Goal: Task Accomplishment & Management: Complete application form

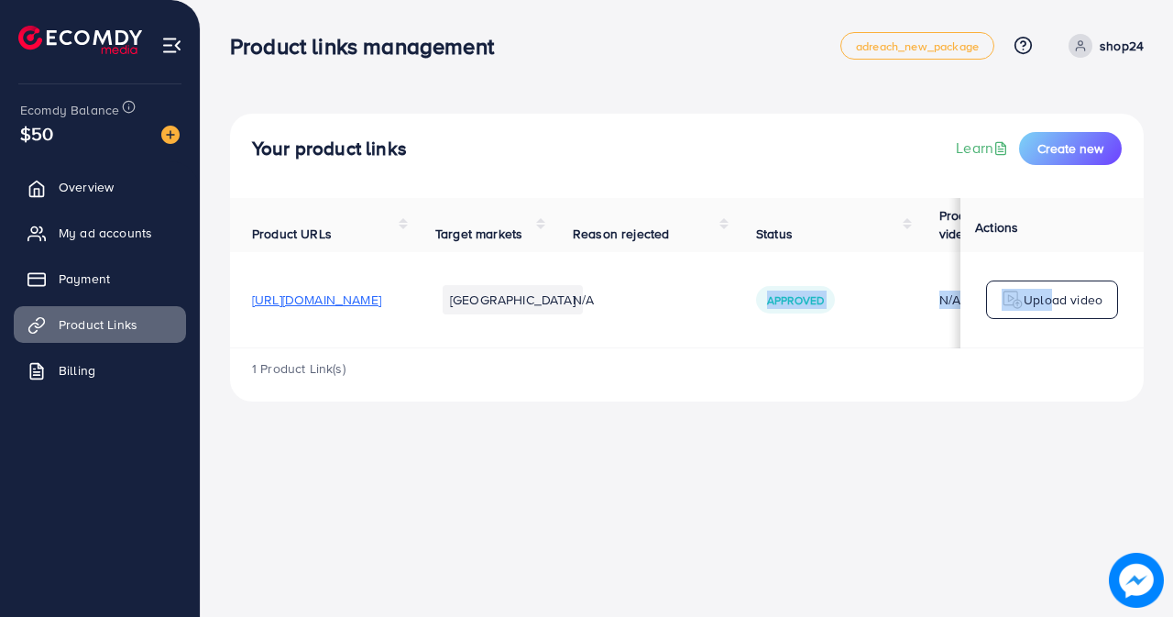
drag, startPoint x: 0, startPoint y: 0, endPoint x: 1047, endPoint y: 347, distance: 1103.1
click at [1047, 347] on tr "https://shop24now.store/products/personalized-eye-necklace Pakistan N/A Approve…" at bounding box center [801, 300] width 1143 height 96
click at [937, 460] on div "Product links management adreach_new_package Help Center Contact Support Plans …" at bounding box center [586, 308] width 1173 height 617
click at [1062, 294] on p "Upload video" at bounding box center [1063, 300] width 79 height 22
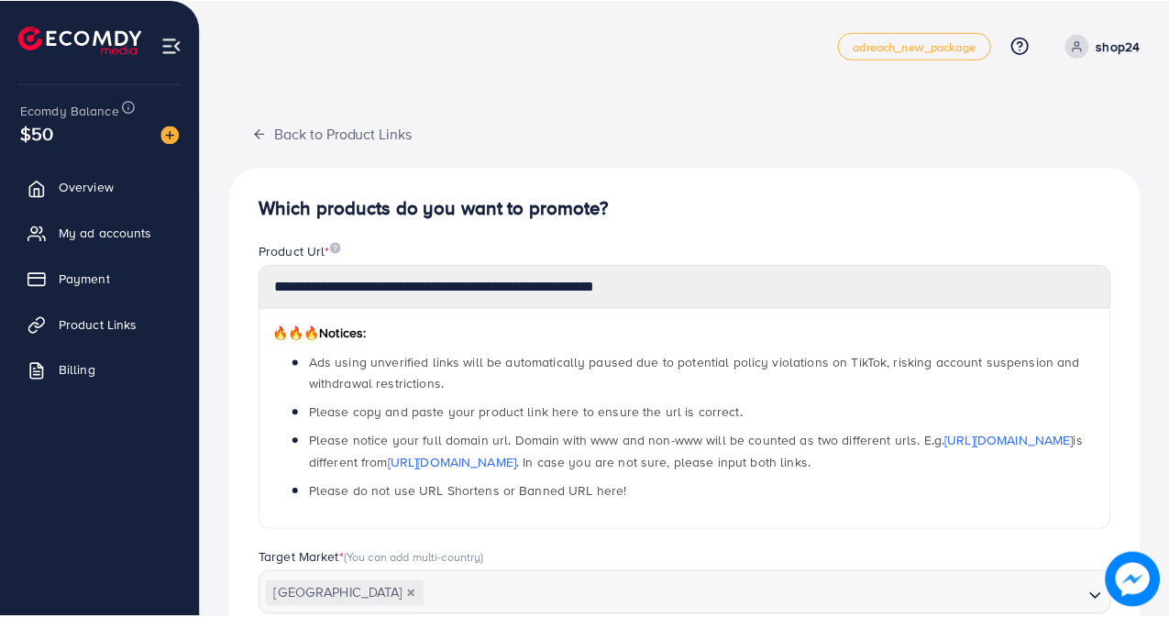
scroll to position [414, 0]
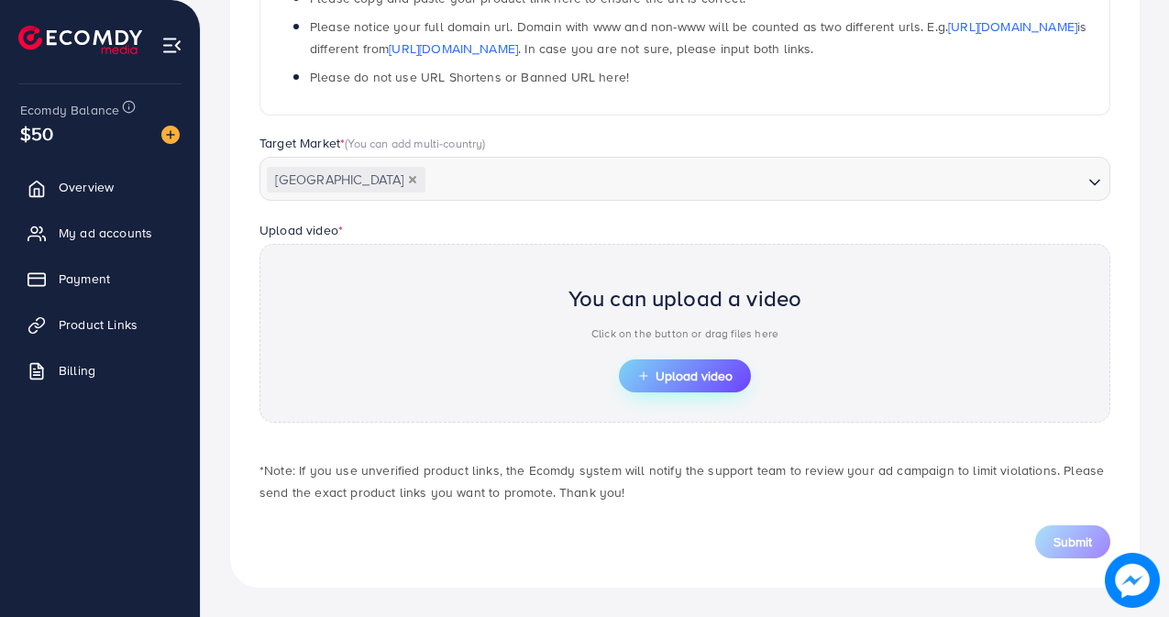
click at [721, 376] on span "Upload video" at bounding box center [684, 375] width 95 height 13
click at [127, 315] on span "Product Links" at bounding box center [102, 324] width 79 height 18
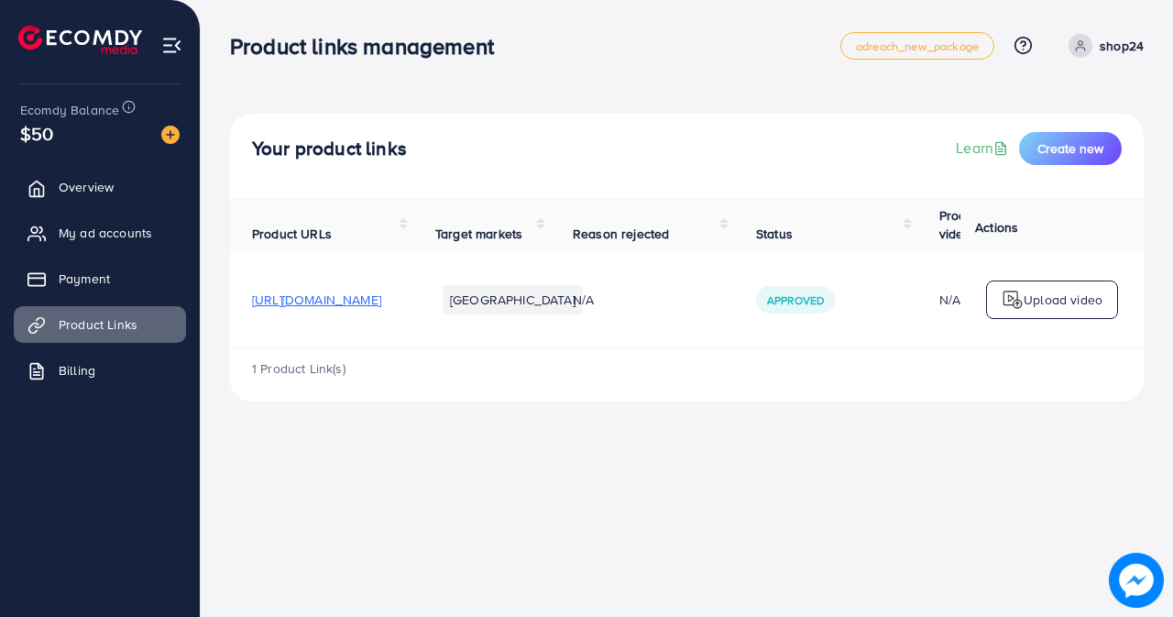
click at [1082, 306] on p "Upload video" at bounding box center [1063, 300] width 79 height 22
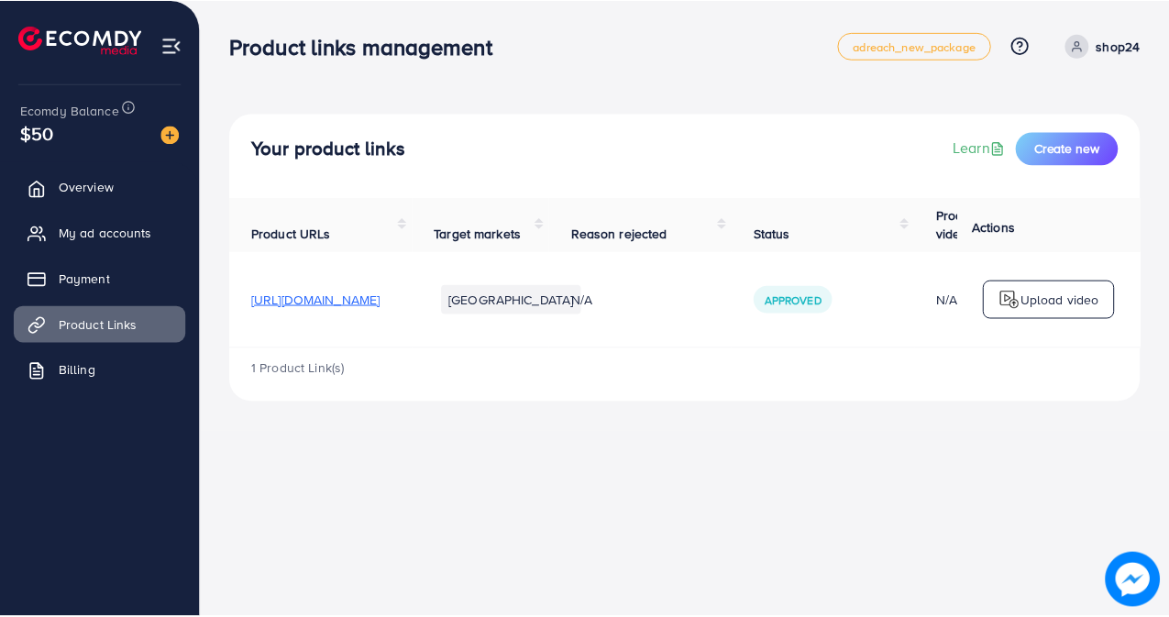
scroll to position [414, 0]
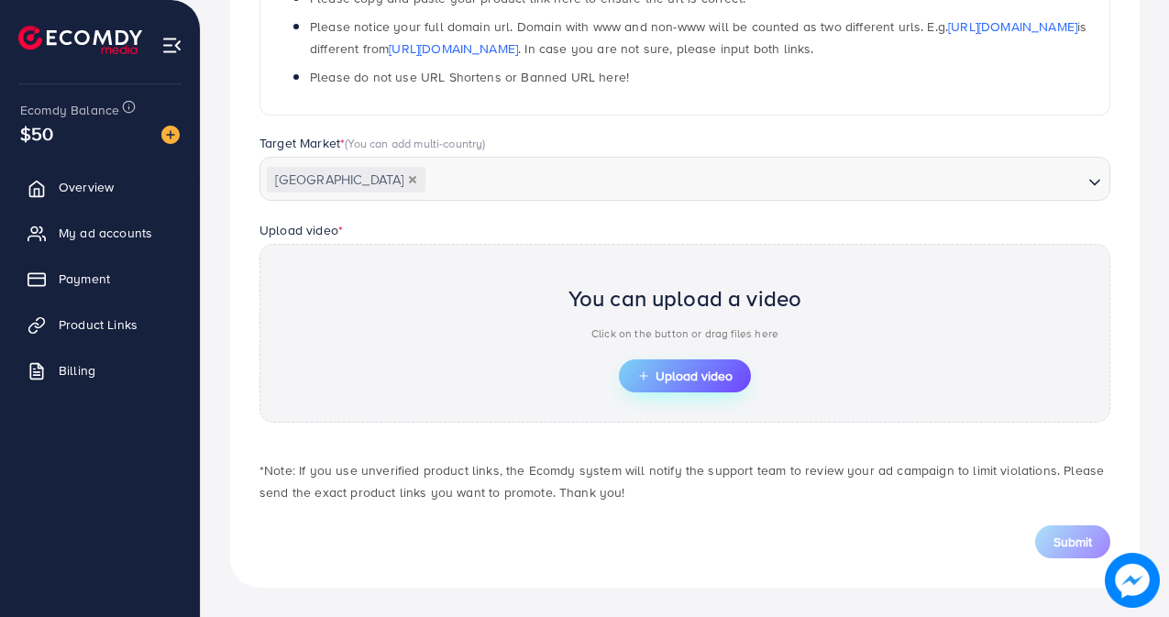
click at [712, 361] on button "Upload video" at bounding box center [685, 375] width 132 height 33
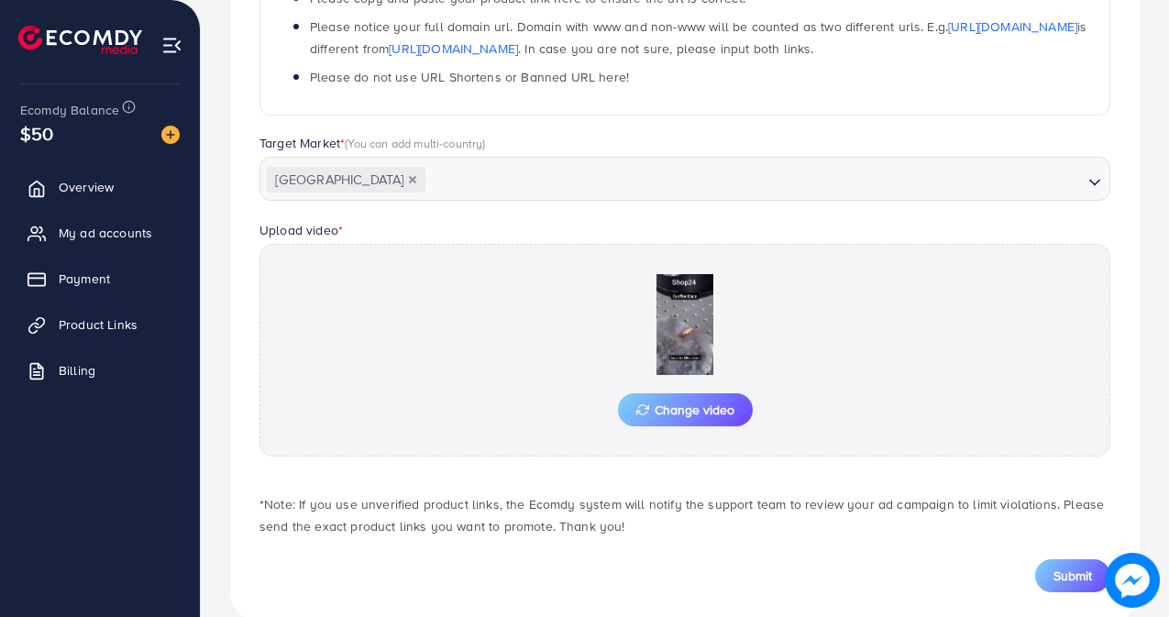
scroll to position [448, 0]
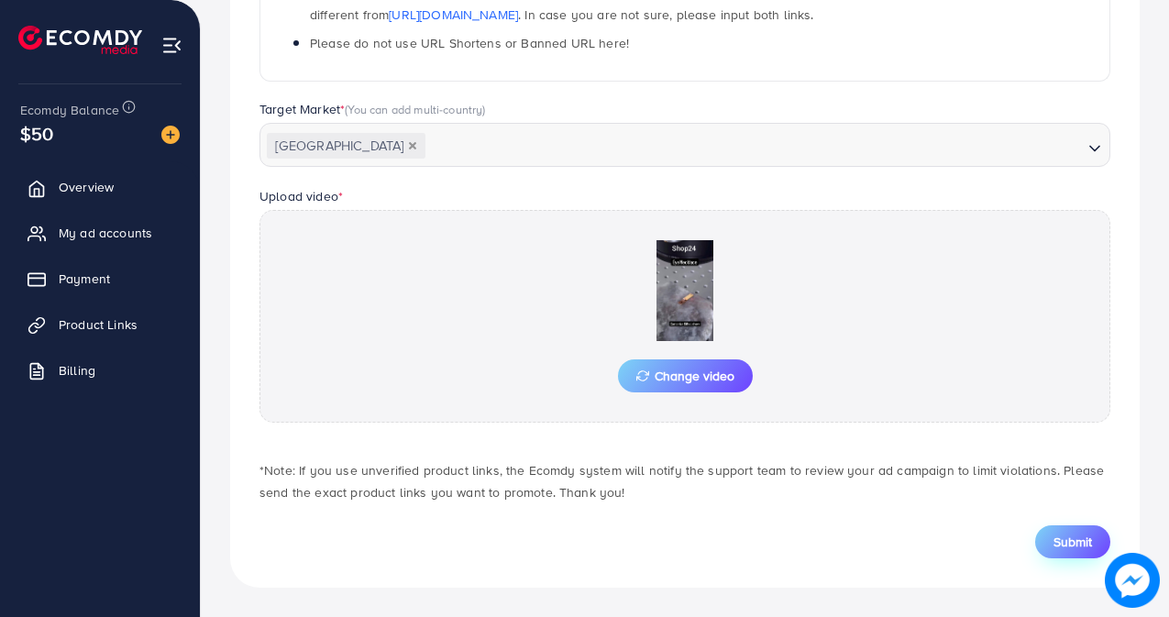
click at [1074, 545] on span "Submit" at bounding box center [1072, 542] width 39 height 18
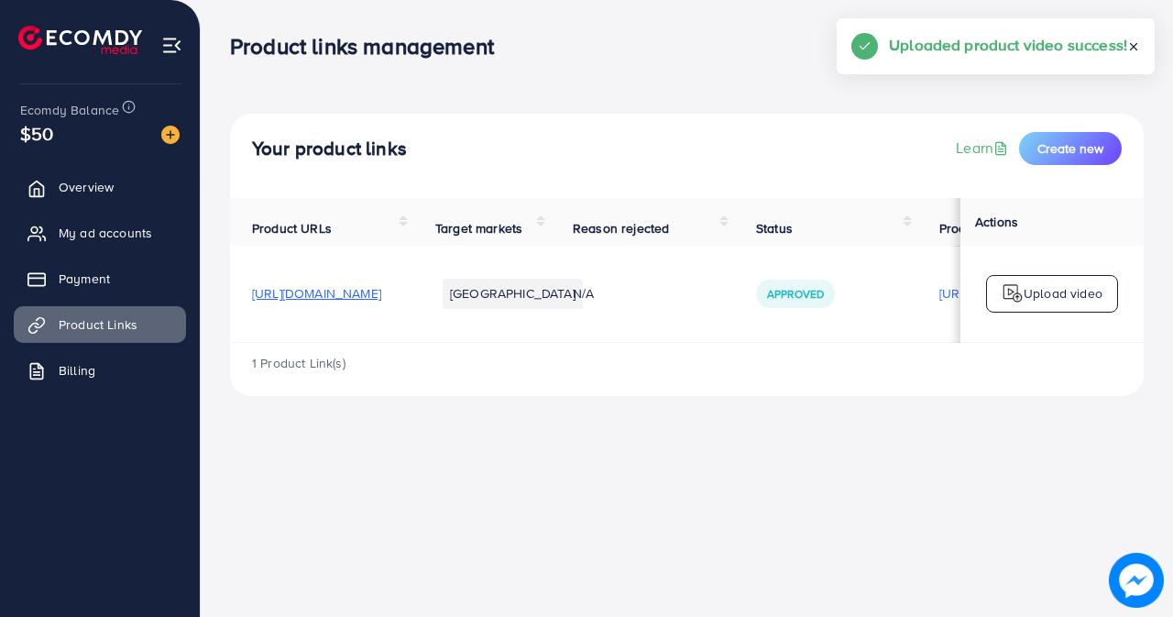
click at [1043, 302] on p "Upload video" at bounding box center [1063, 293] width 79 height 22
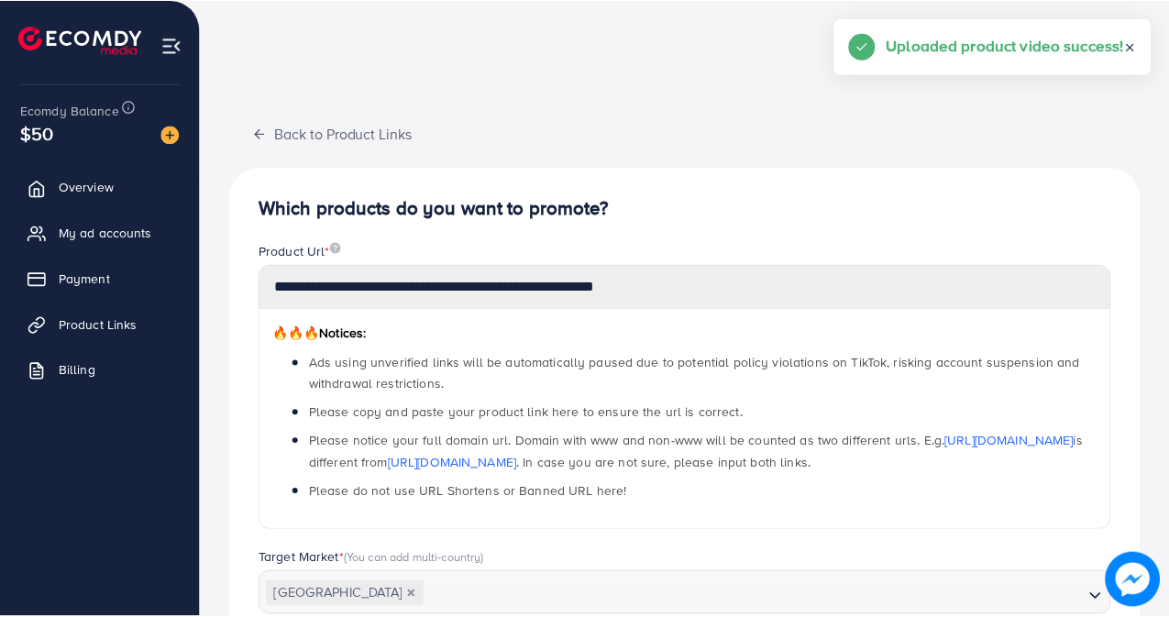
scroll to position [611, 0]
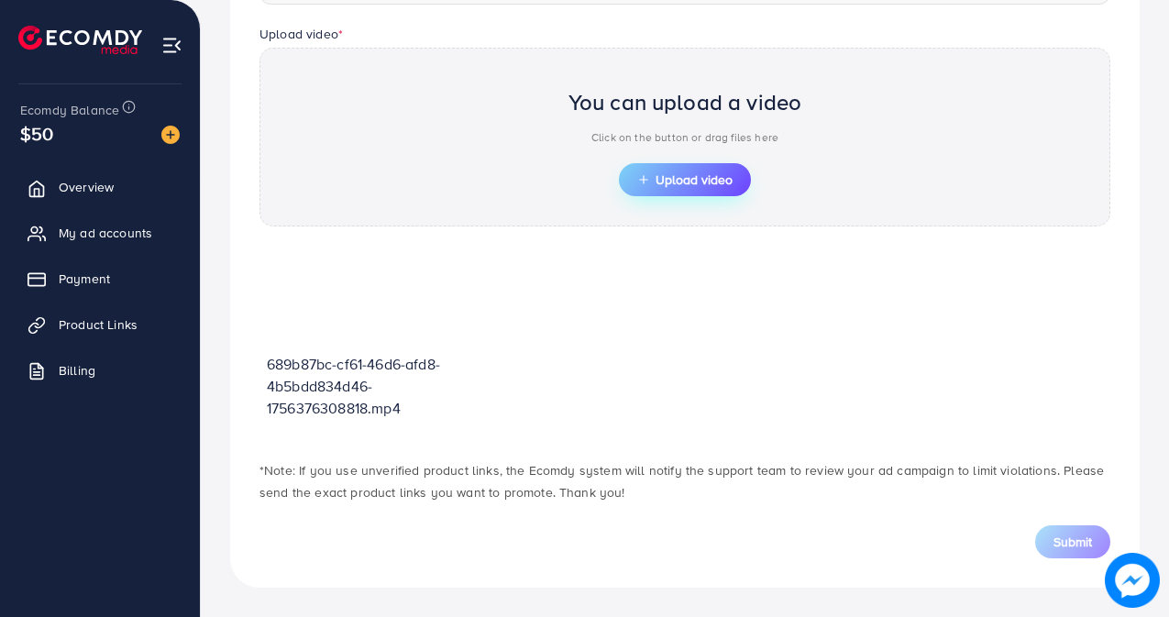
click at [701, 169] on button "Upload video" at bounding box center [685, 179] width 132 height 33
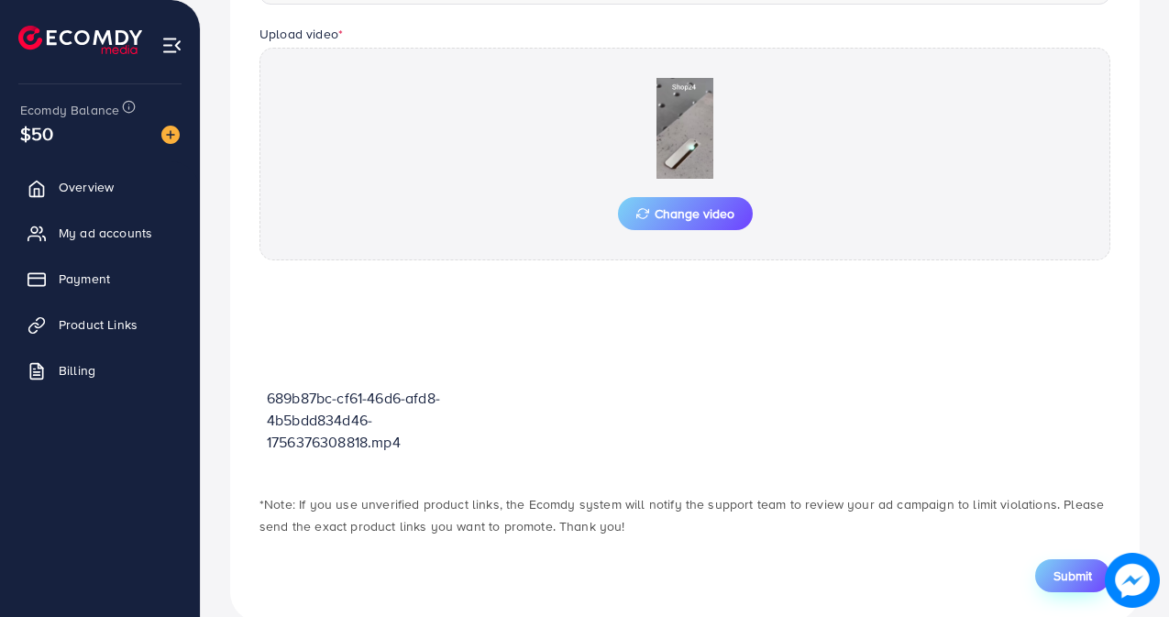
click at [1075, 575] on span "Submit" at bounding box center [1072, 576] width 39 height 18
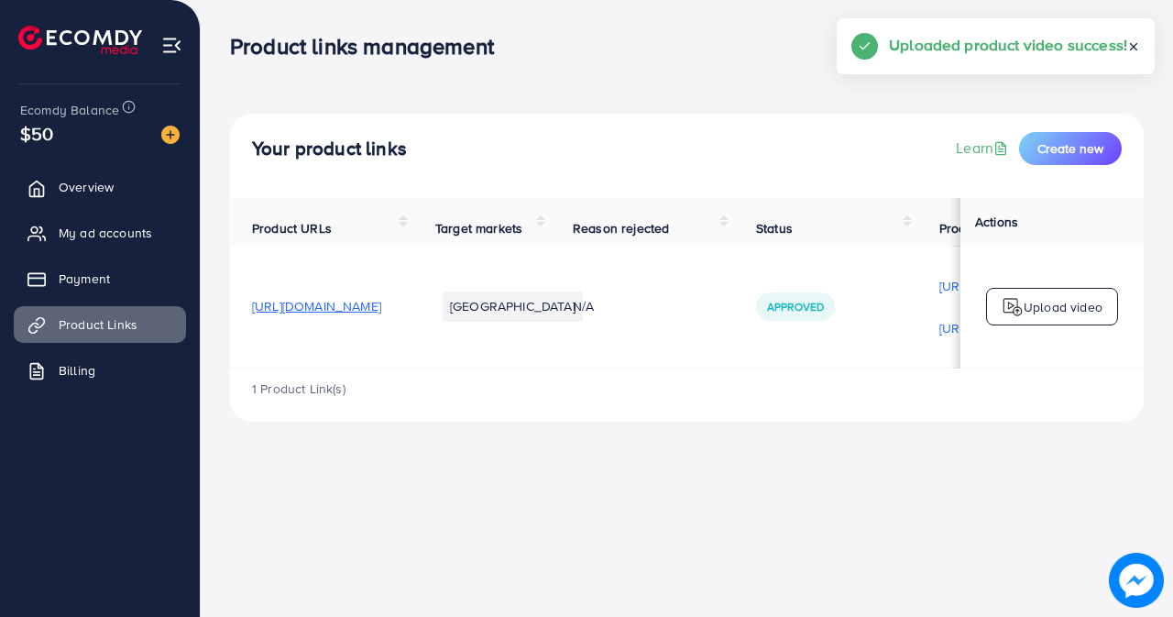
click at [1050, 297] on div "Upload video" at bounding box center [1052, 307] width 132 height 39
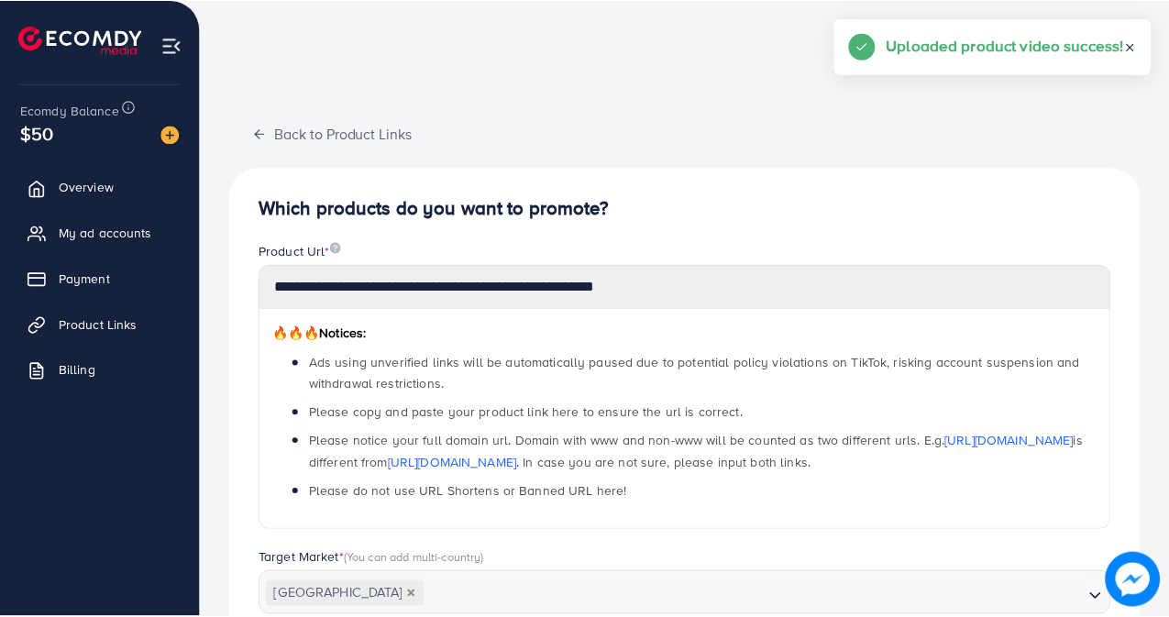
scroll to position [611, 0]
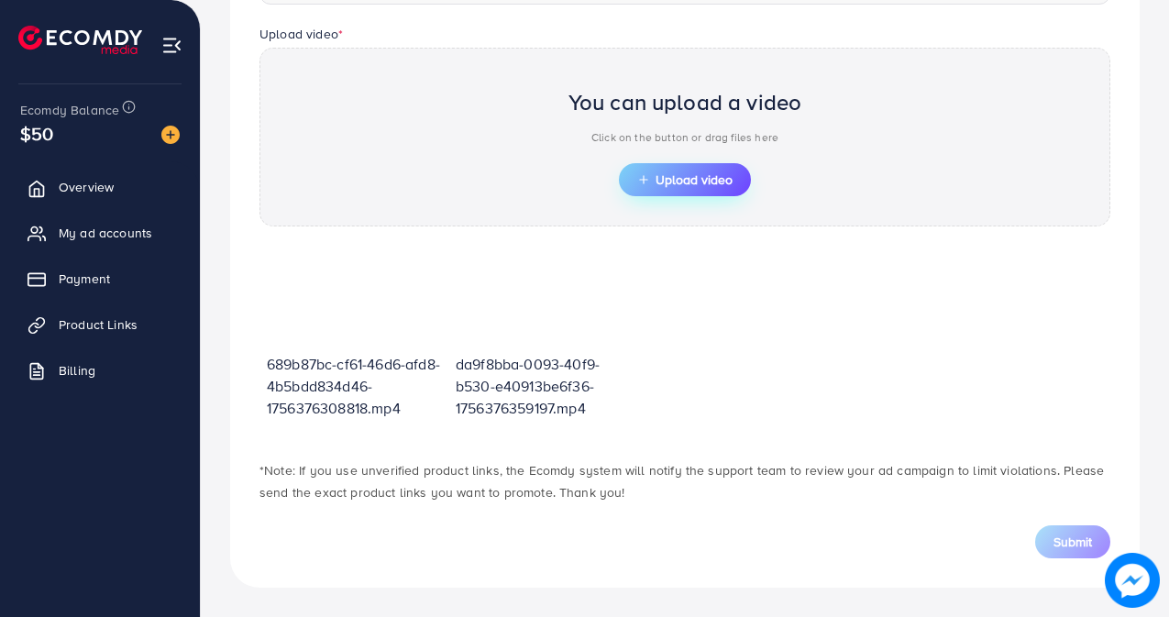
click at [700, 183] on span "Upload video" at bounding box center [684, 179] width 95 height 13
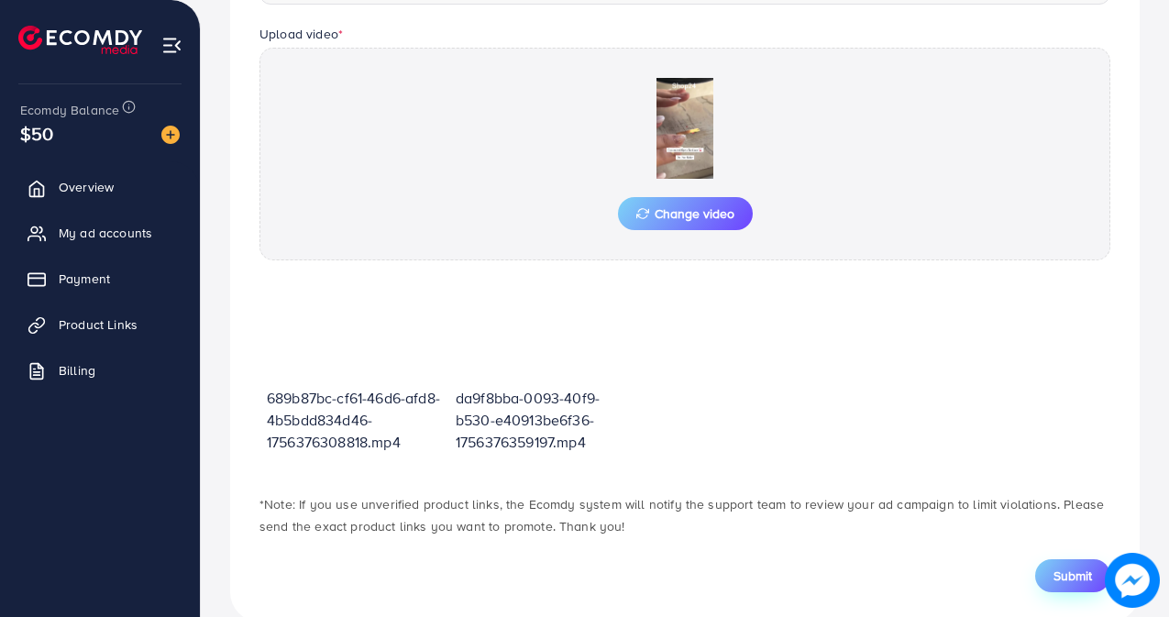
click at [1061, 579] on span "Submit" at bounding box center [1072, 576] width 39 height 18
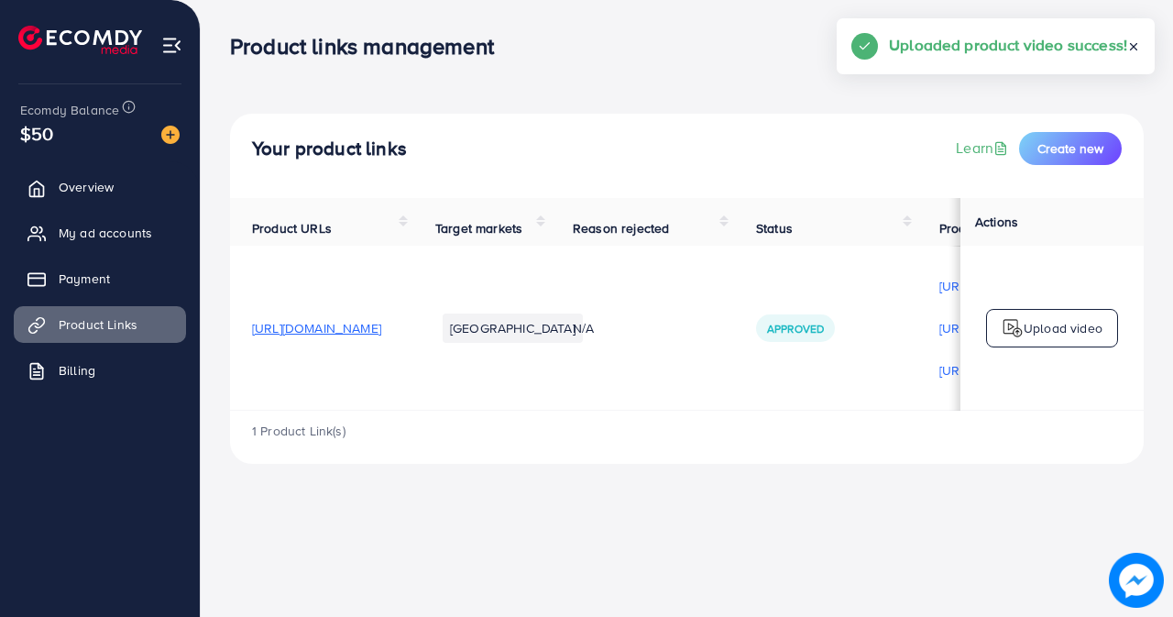
click at [1044, 335] on p "Upload video" at bounding box center [1063, 328] width 79 height 22
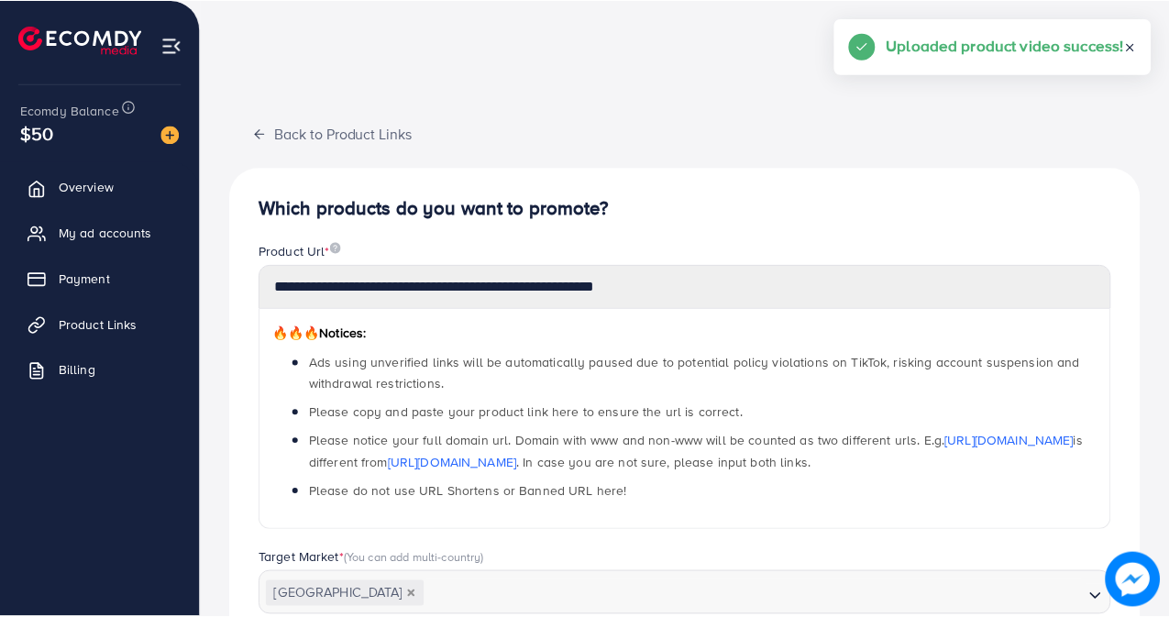
scroll to position [611, 0]
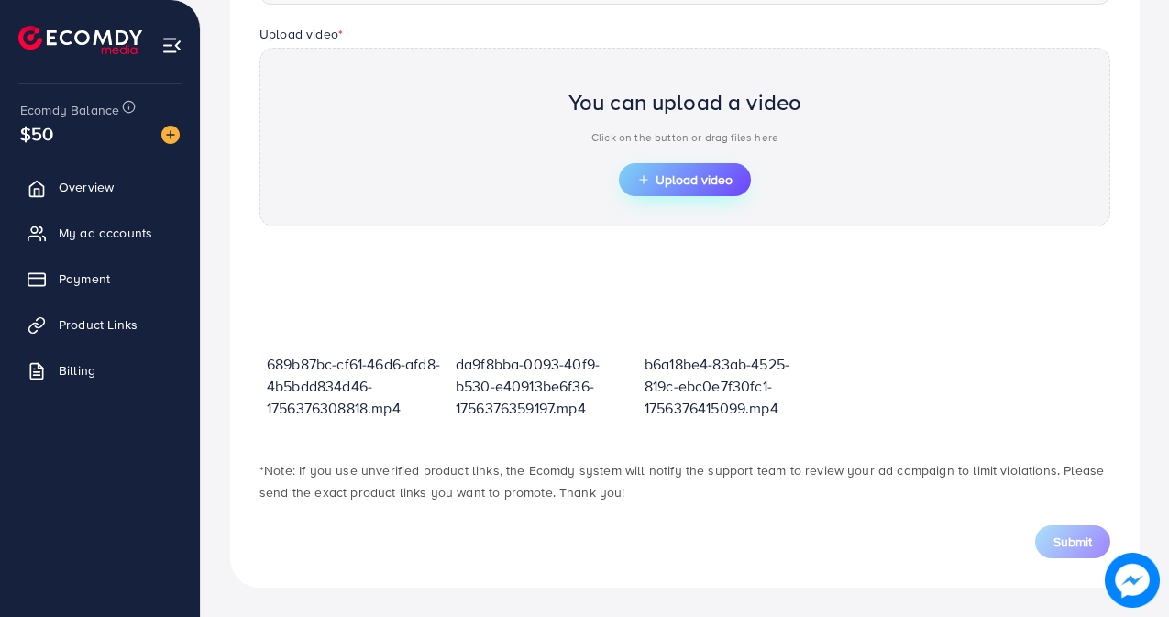
click at [683, 190] on button "Upload video" at bounding box center [685, 179] width 132 height 33
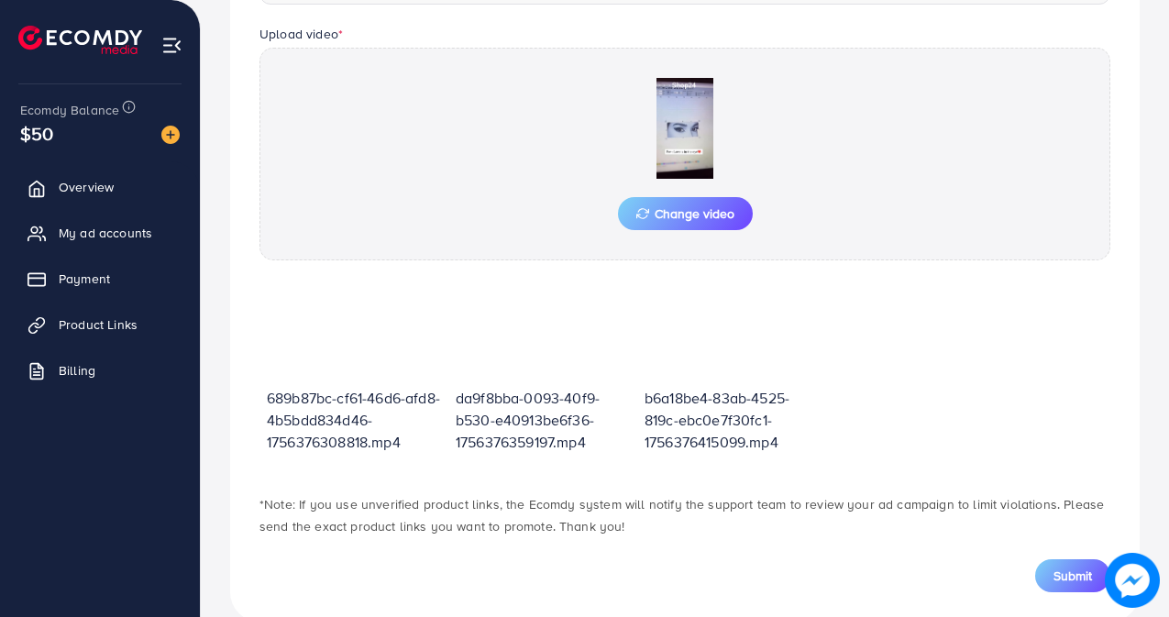
click at [776, 572] on div "Submit" at bounding box center [684, 575] width 851 height 33
click at [809, 563] on div "Submit" at bounding box center [684, 575] width 851 height 33
click at [1071, 580] on span "Submit" at bounding box center [1072, 576] width 39 height 18
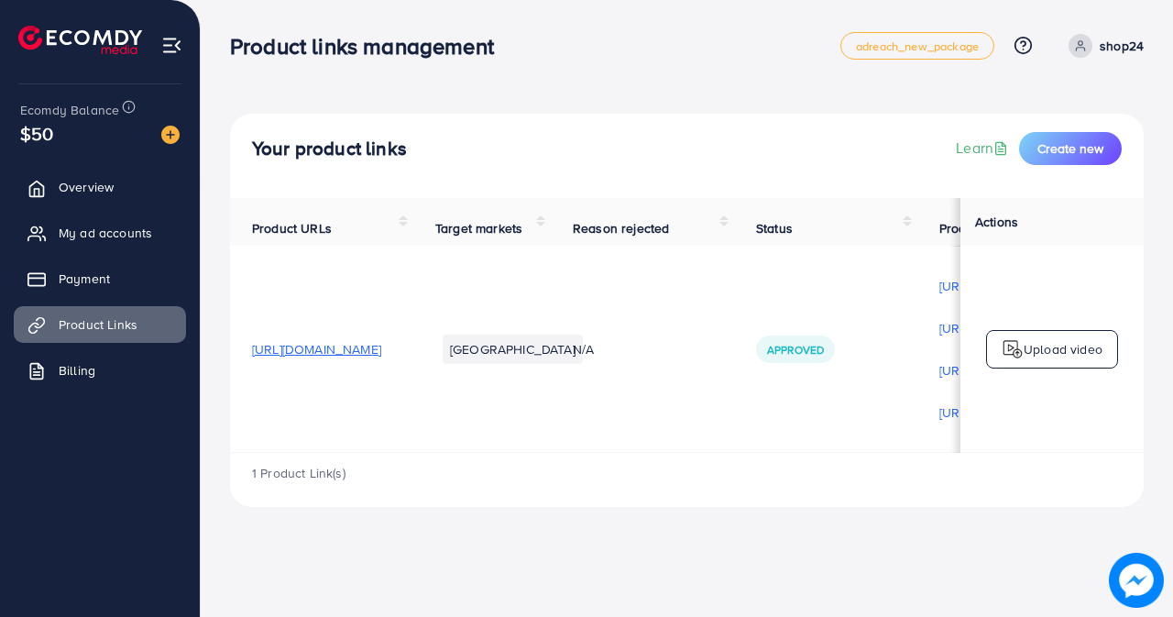
click at [1036, 345] on p "Upload video" at bounding box center [1063, 349] width 79 height 22
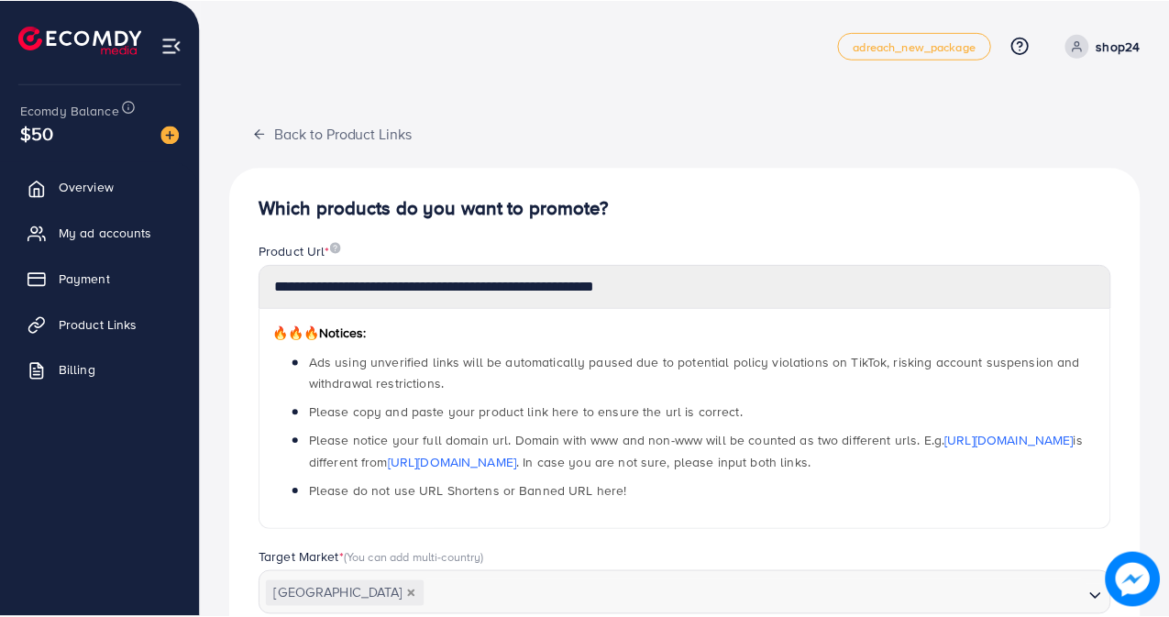
scroll to position [611, 0]
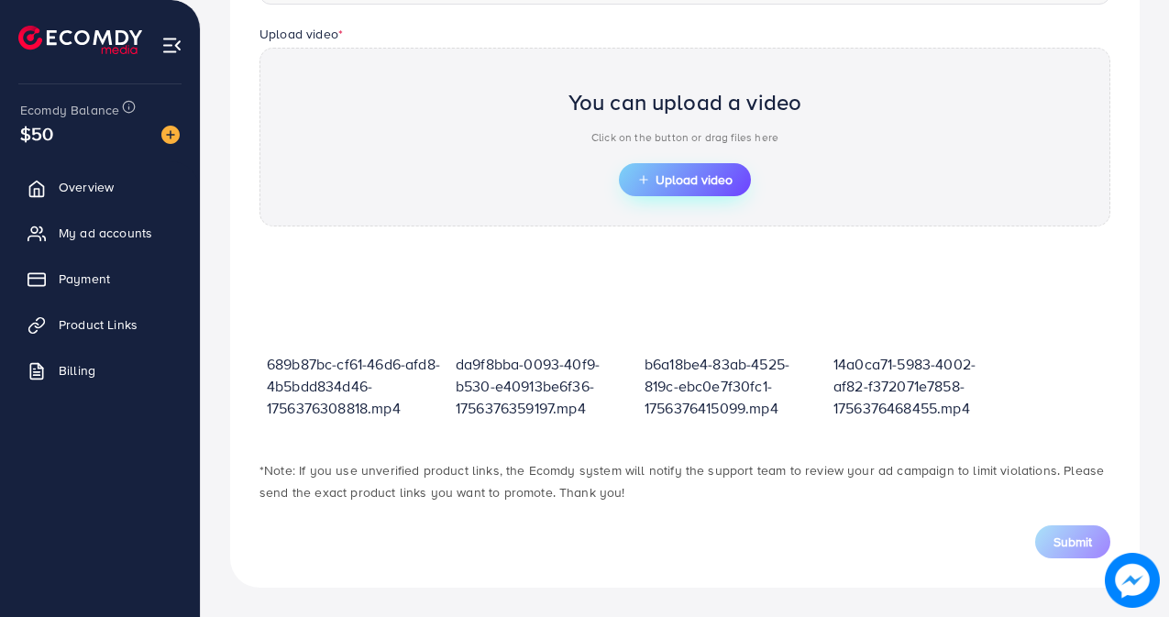
click at [678, 178] on span "Upload video" at bounding box center [684, 179] width 95 height 13
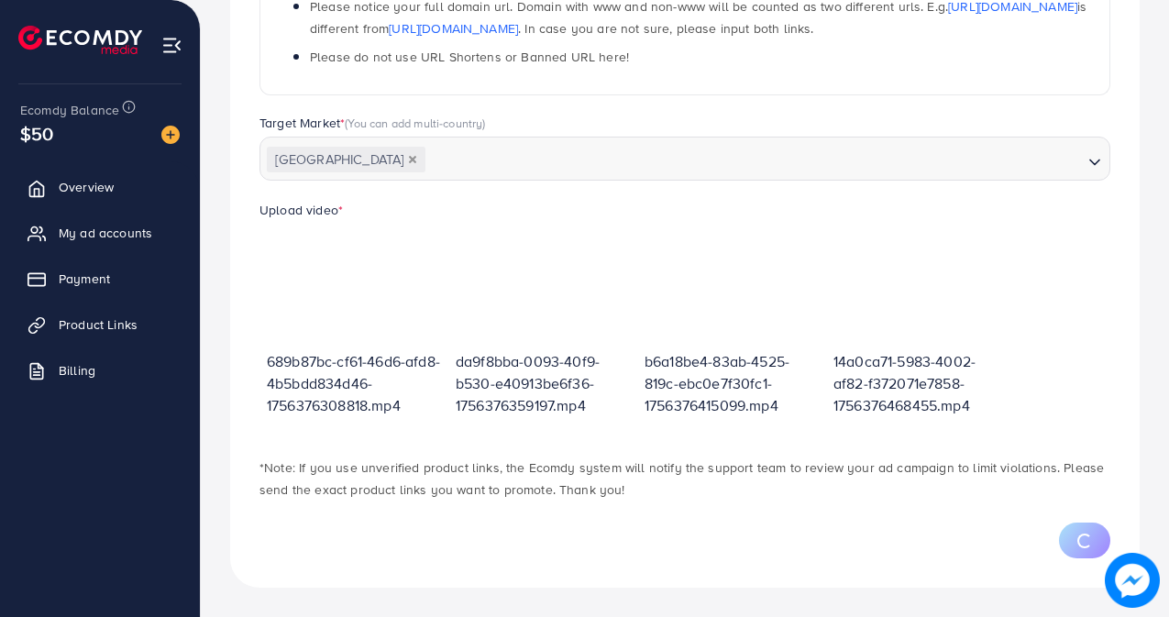
scroll to position [435, 0]
click at [702, 576] on div "**********" at bounding box center [684, 160] width 909 height 854
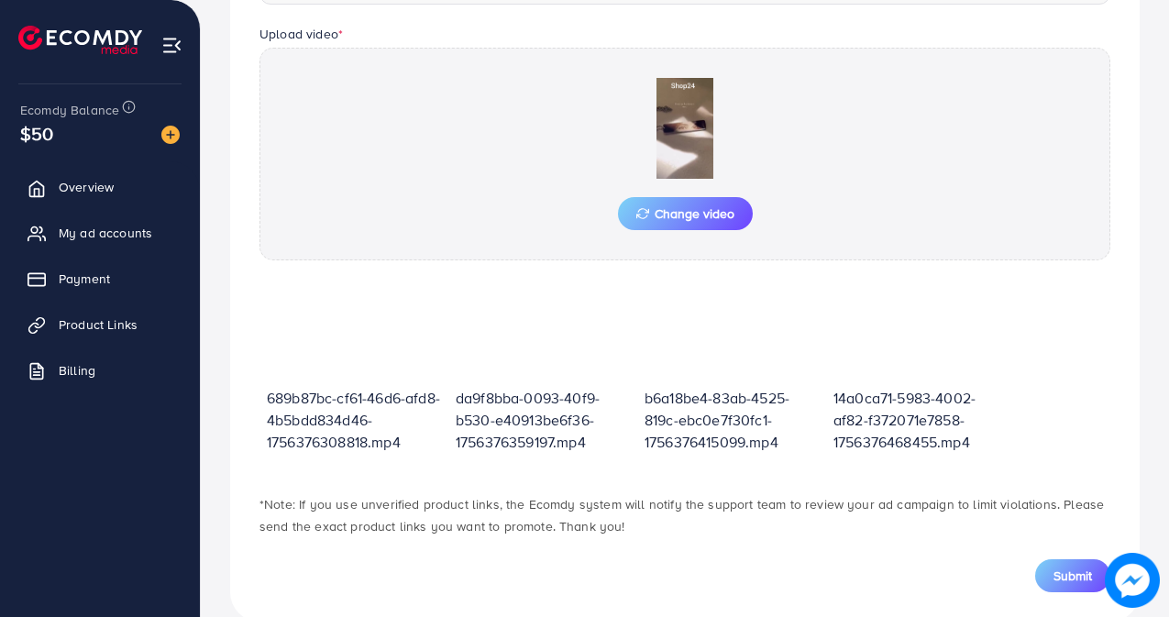
scroll to position [567, 0]
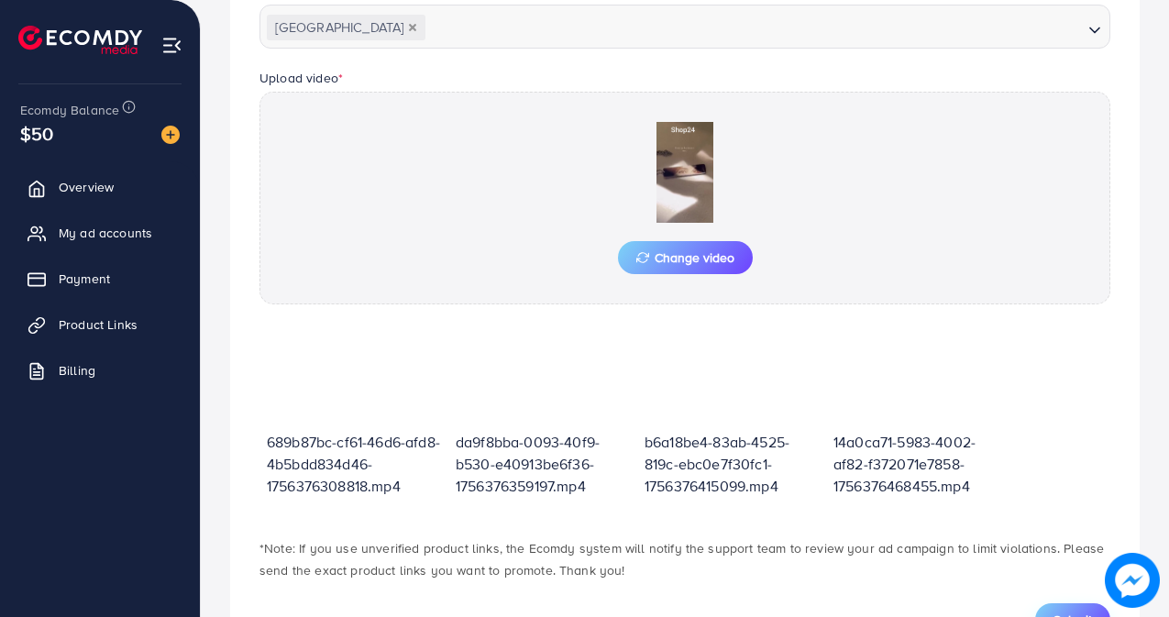
click at [1073, 611] on span "Submit" at bounding box center [1072, 620] width 39 height 18
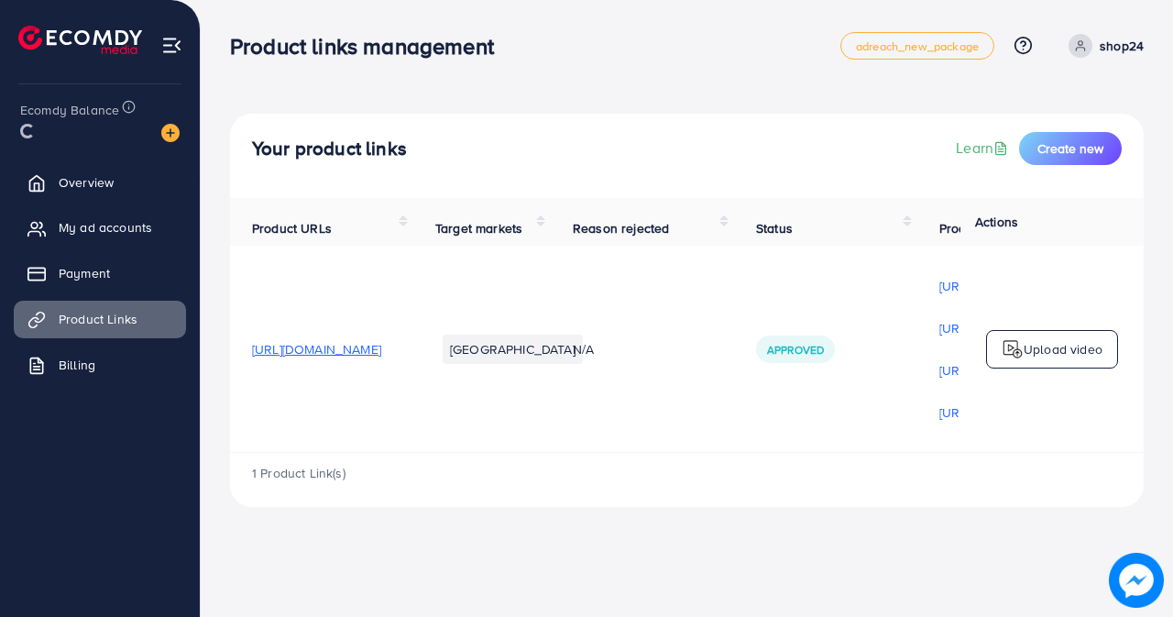
click at [1052, 355] on p "Upload video" at bounding box center [1063, 349] width 79 height 22
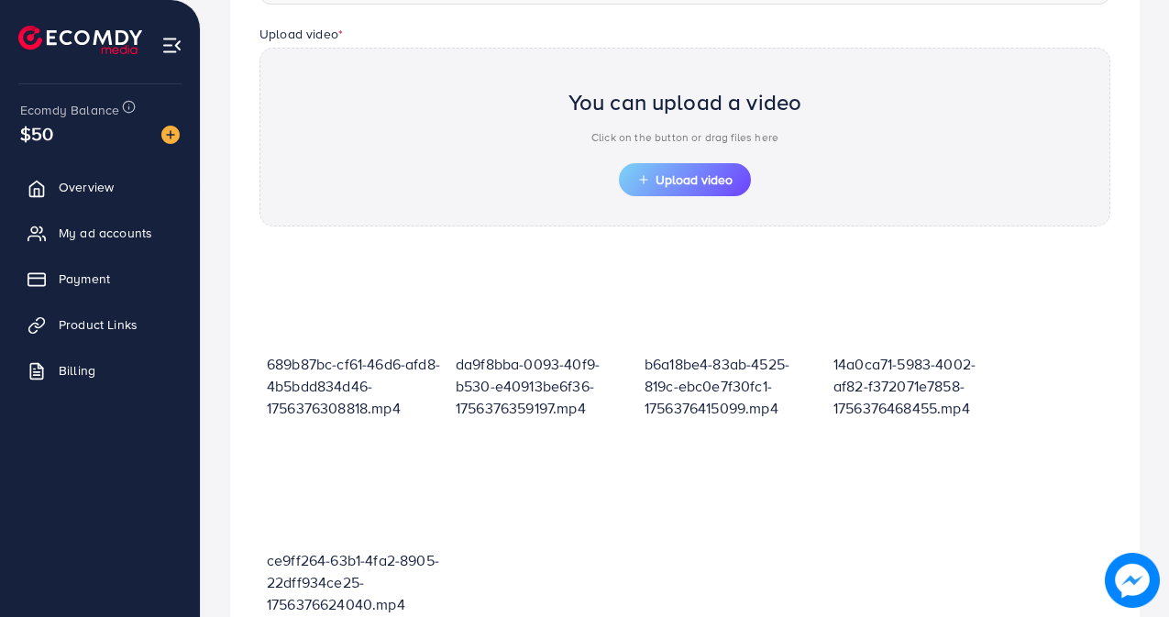
scroll to position [658, 0]
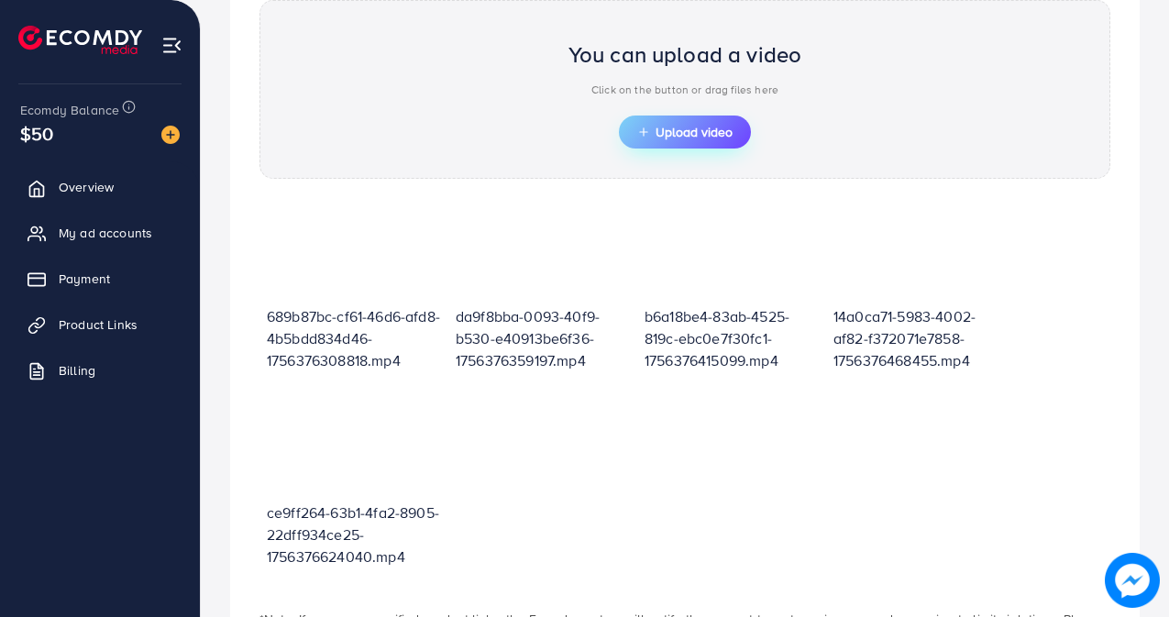
click at [689, 137] on span "Upload video" at bounding box center [684, 132] width 95 height 13
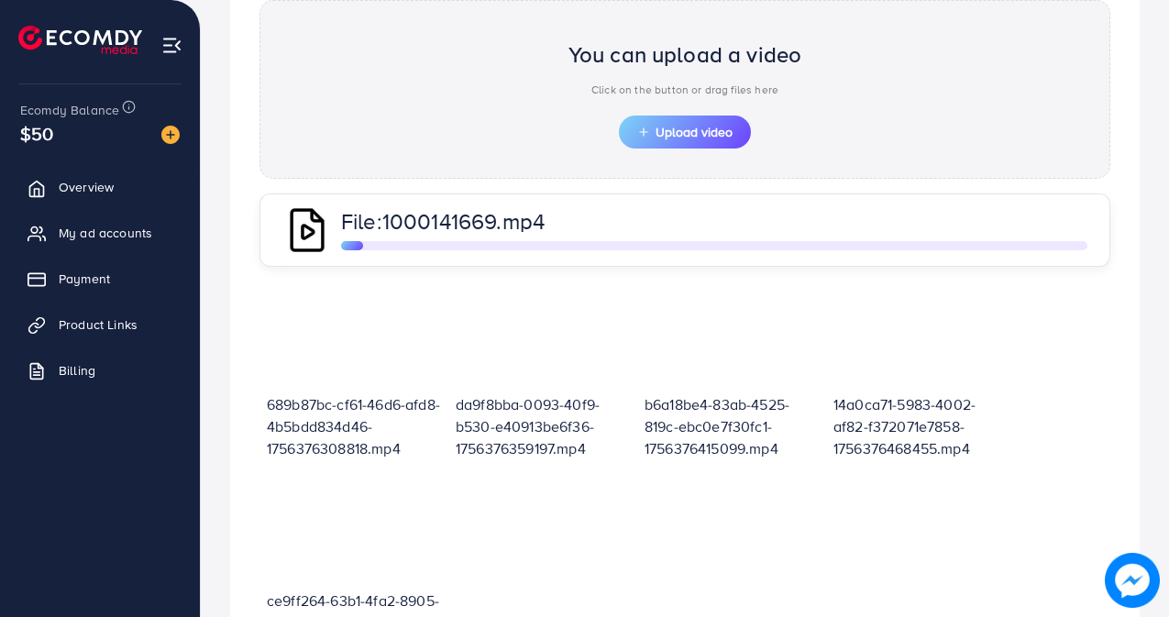
click at [424, 326] on div at bounding box center [354, 342] width 174 height 101
click at [694, 566] on div "689b87bc-cf61-46d6-afd8-4b5bdd834d46-1756376308818.mp4 da9f8bba-0093-40f9-b530-…" at bounding box center [684, 481] width 851 height 392
click at [697, 566] on div "689b87bc-cf61-46d6-afd8-4b5bdd834d46-1756376308818.mp4 da9f8bba-0093-40f9-b530-…" at bounding box center [684, 481] width 851 height 392
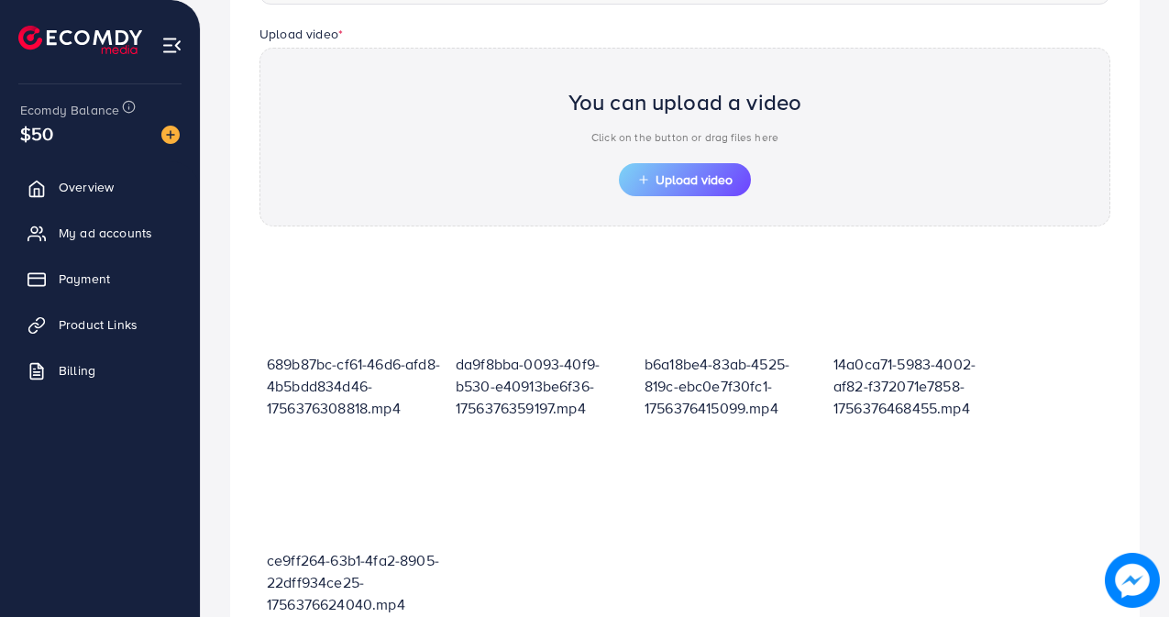
scroll to position [653, 0]
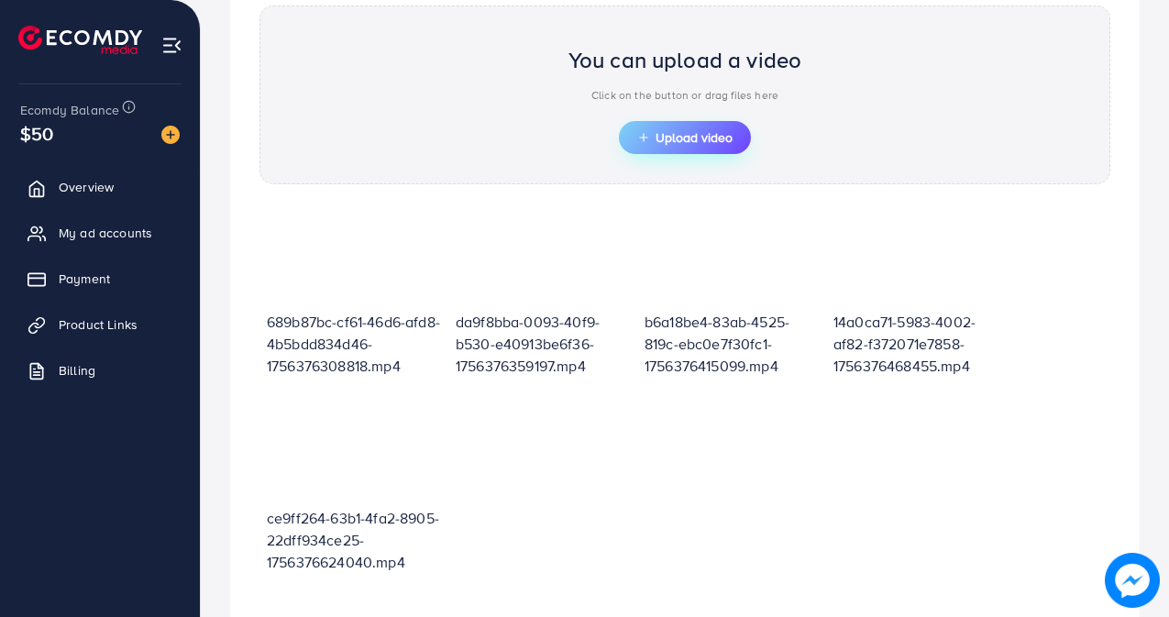
click at [666, 133] on span "Upload video" at bounding box center [684, 137] width 95 height 13
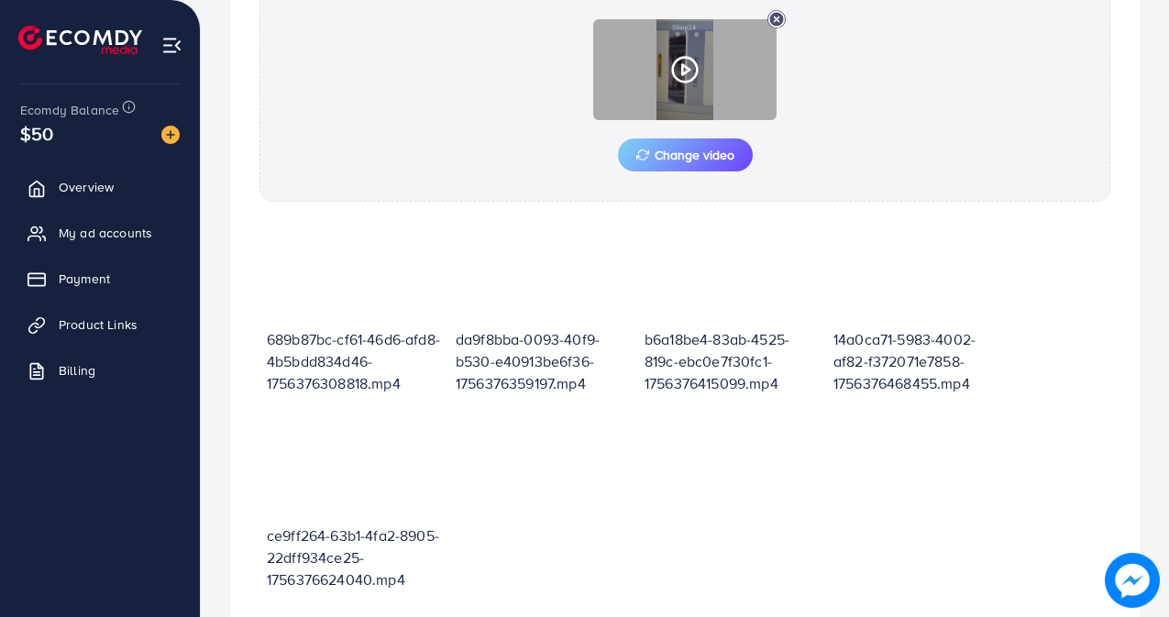
scroll to position [655, 0]
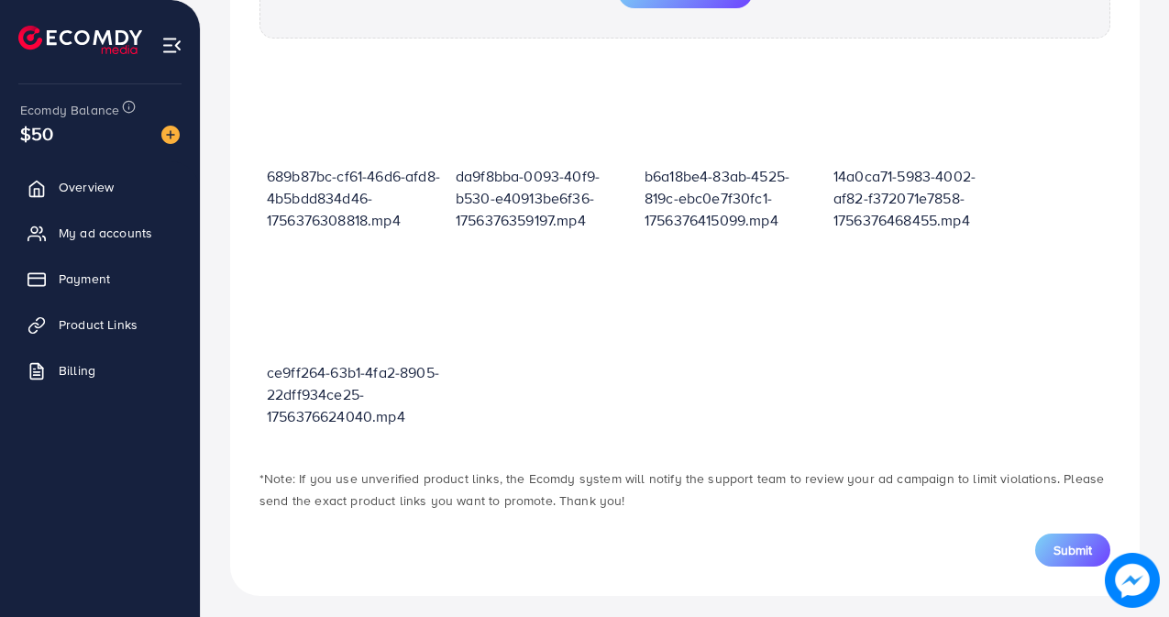
scroll to position [841, 0]
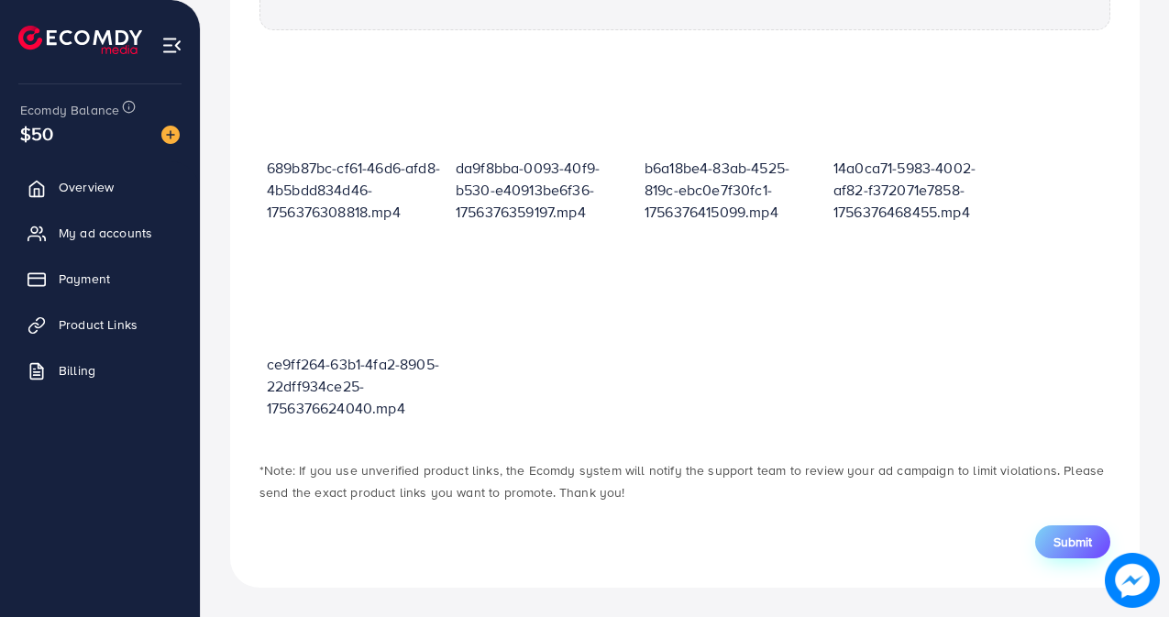
click at [1065, 533] on span "Submit" at bounding box center [1072, 542] width 39 height 18
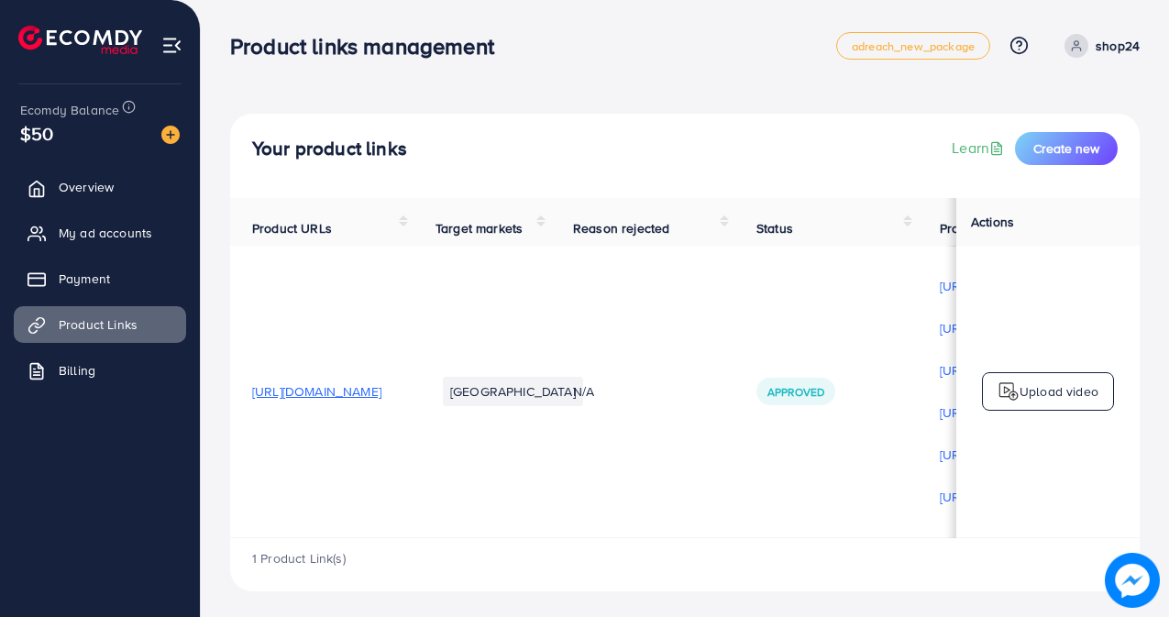
click at [1058, 391] on p "Upload video" at bounding box center [1058, 391] width 79 height 22
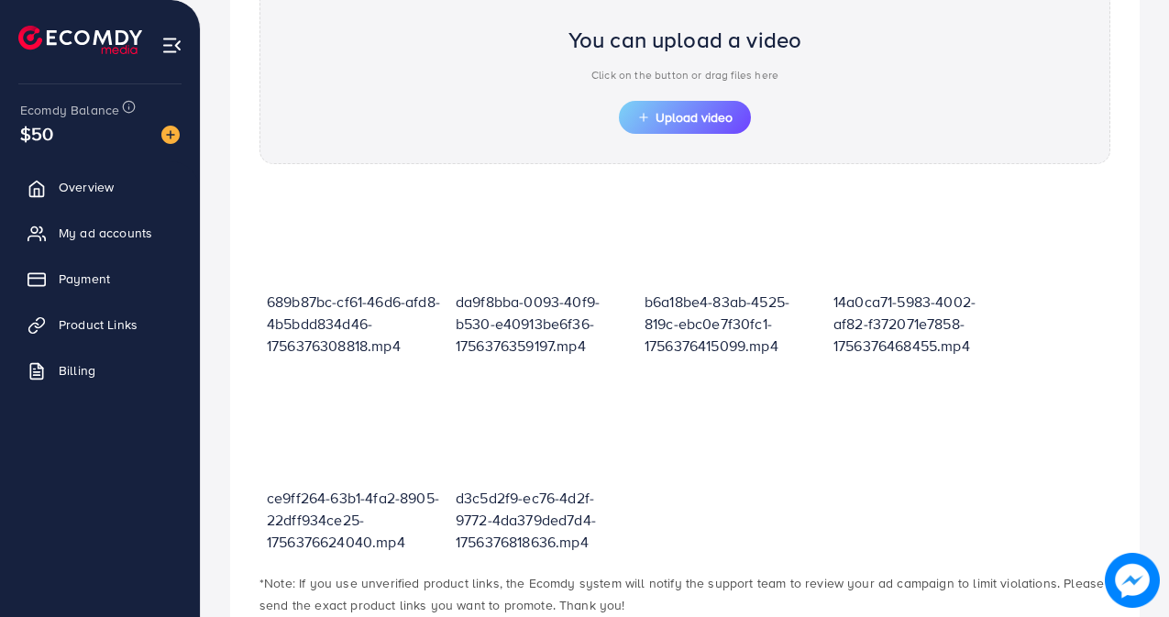
scroll to position [552, 0]
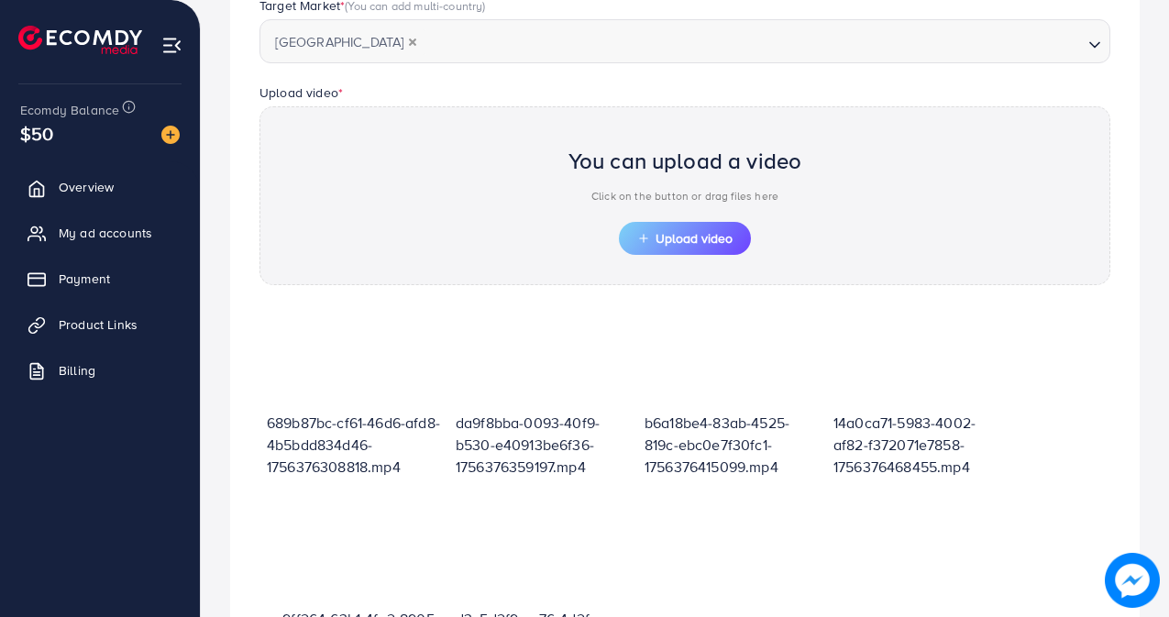
click at [661, 218] on div "You can upload a video Click on the button or drag files here" at bounding box center [685, 179] width 234 height 85
click at [661, 232] on span "Upload video" at bounding box center [684, 238] width 95 height 13
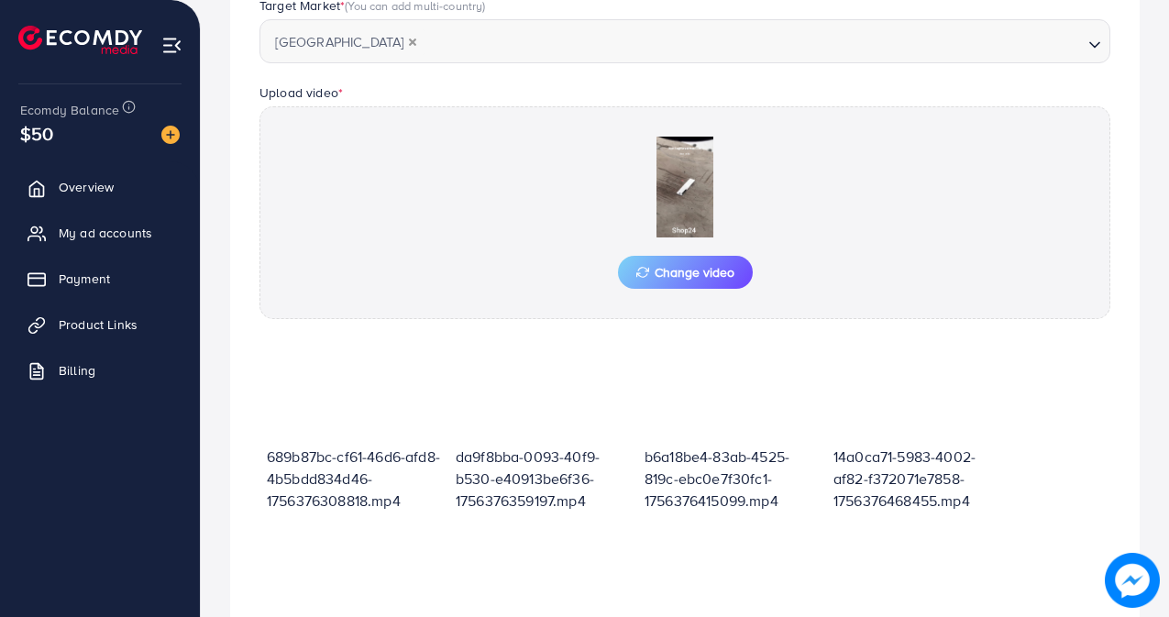
scroll to position [820, 0]
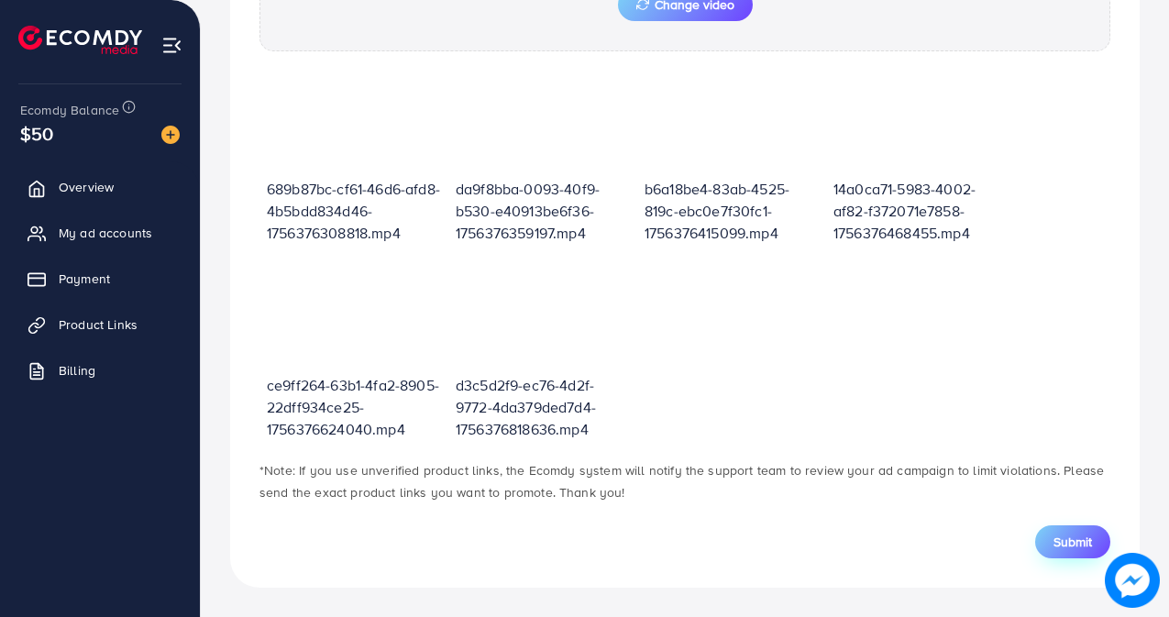
click at [1069, 538] on span "Submit" at bounding box center [1072, 542] width 39 height 18
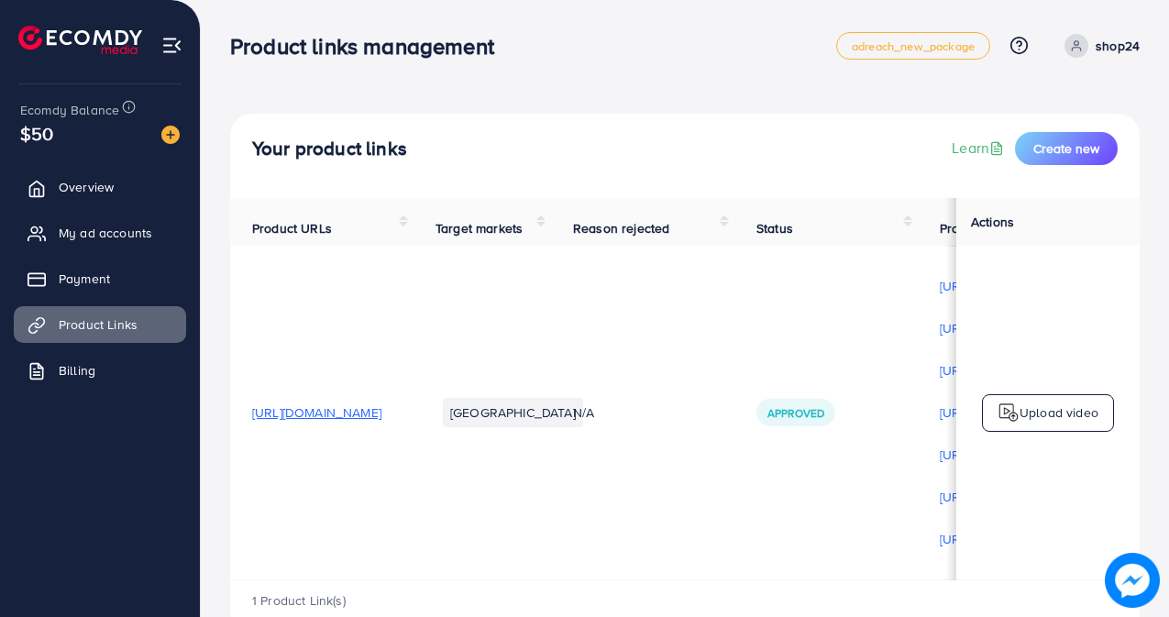
click at [1049, 424] on p "Upload video" at bounding box center [1058, 413] width 79 height 22
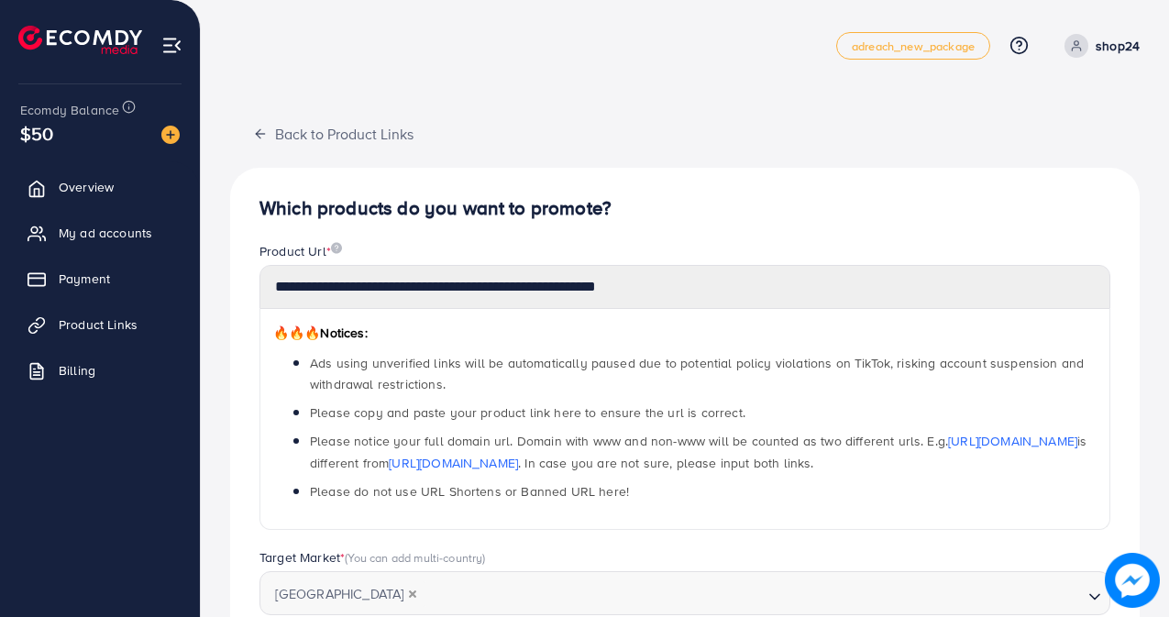
scroll to position [658, 0]
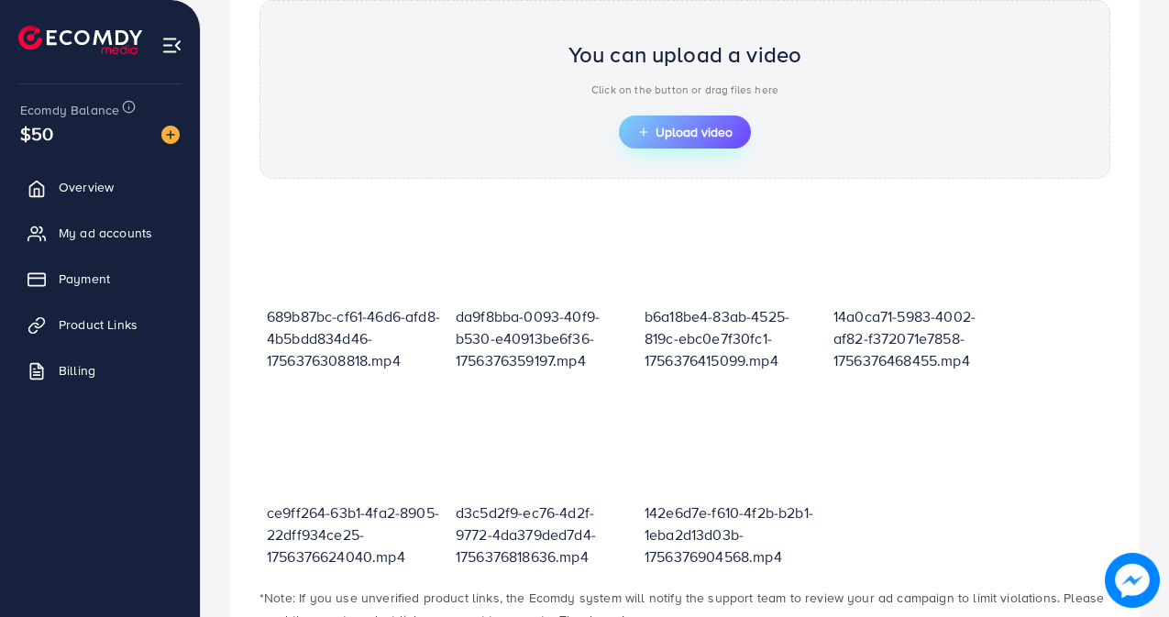
click at [676, 134] on span "Upload video" at bounding box center [684, 132] width 95 height 13
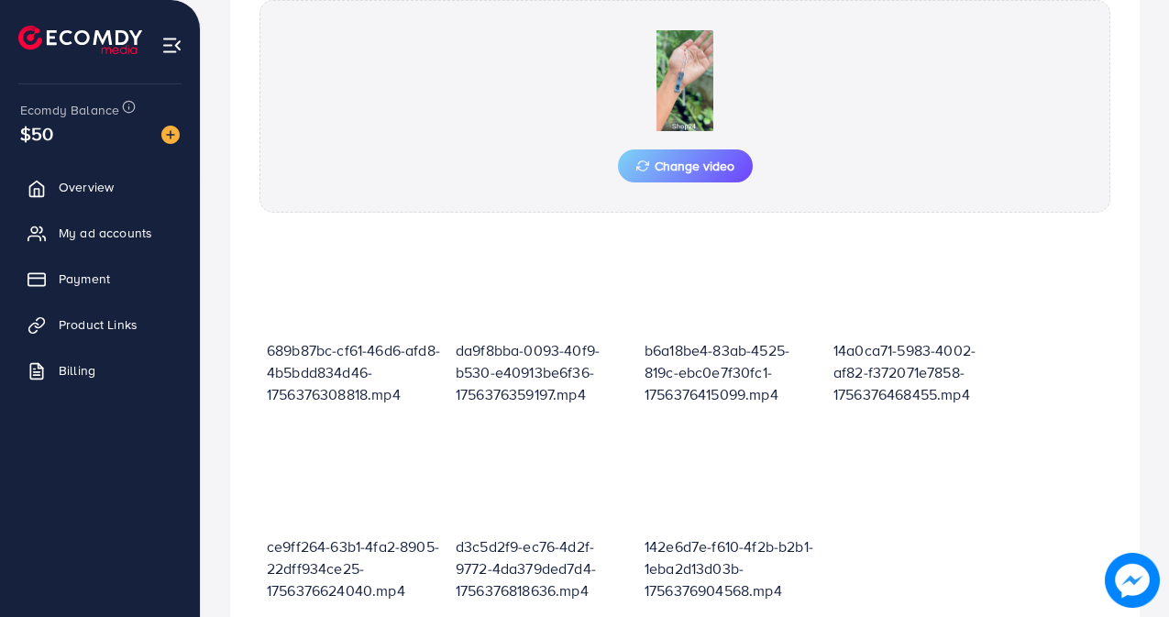
scroll to position [820, 0]
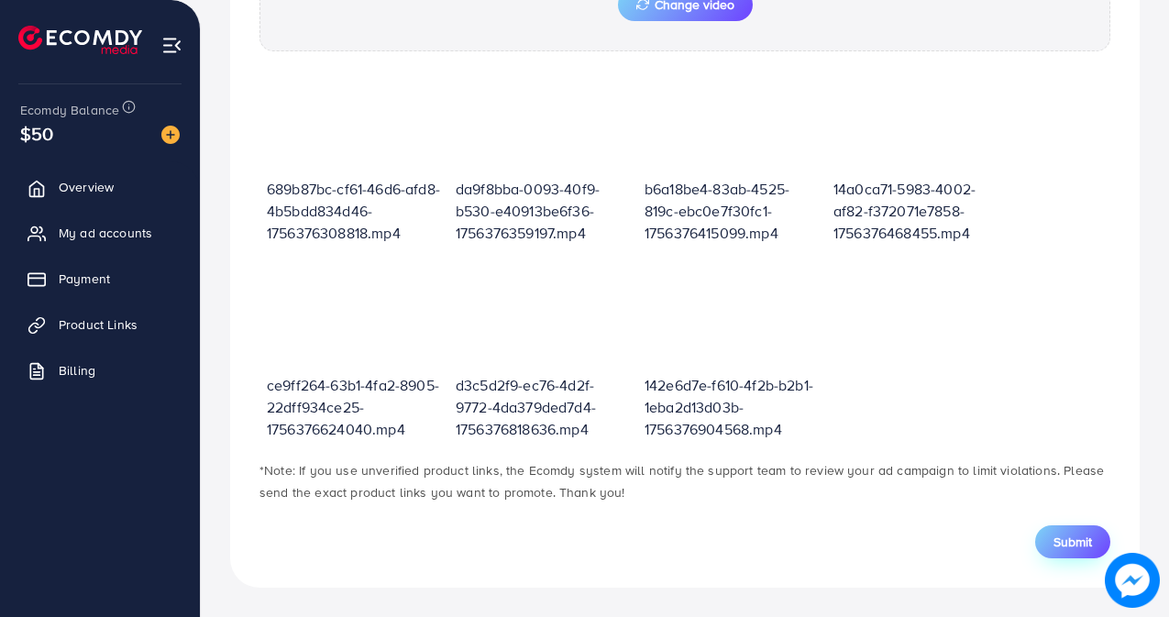
click at [1057, 535] on span "Submit" at bounding box center [1072, 542] width 39 height 18
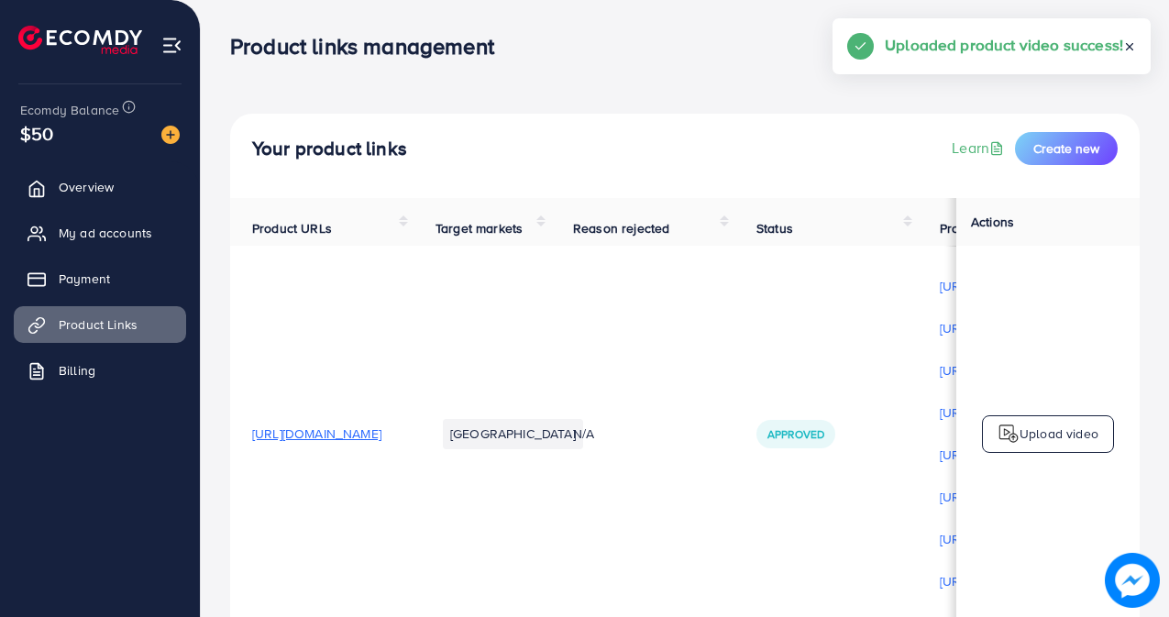
click at [1058, 433] on p "Upload video" at bounding box center [1058, 434] width 79 height 22
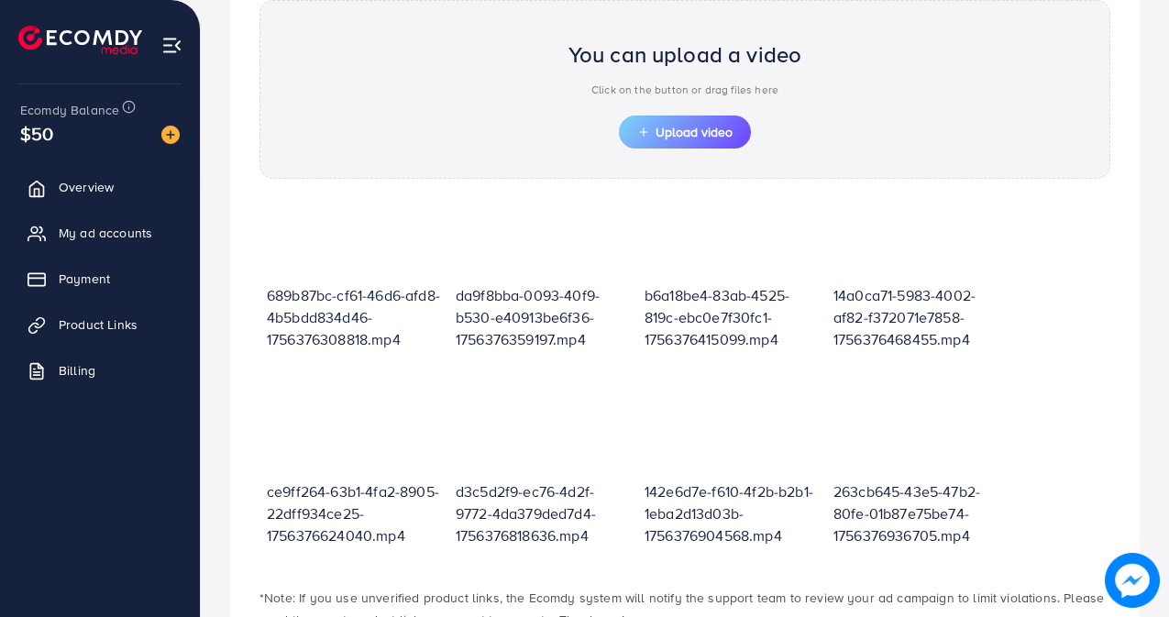
scroll to position [10, 0]
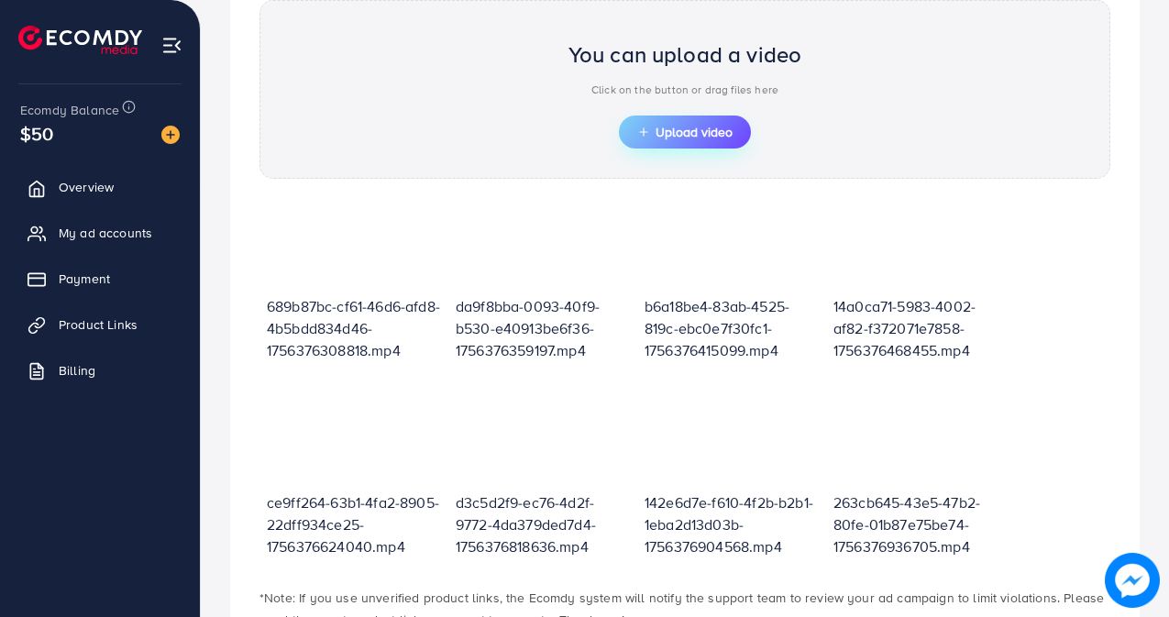
click at [643, 138] on icon "button" at bounding box center [643, 132] width 13 height 13
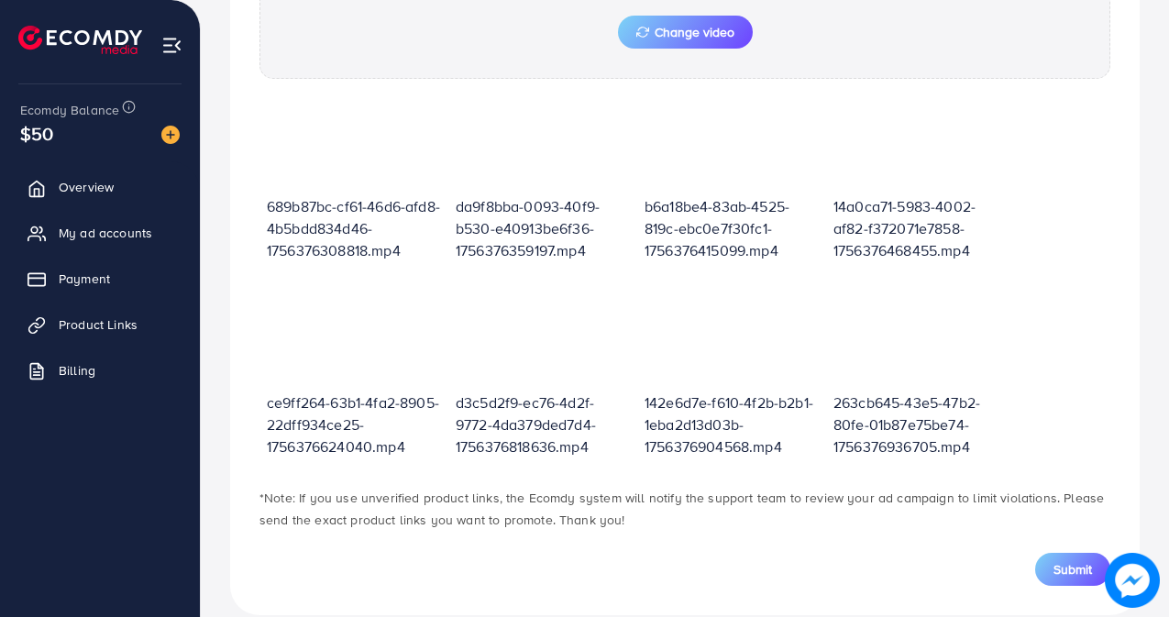
scroll to position [798, 0]
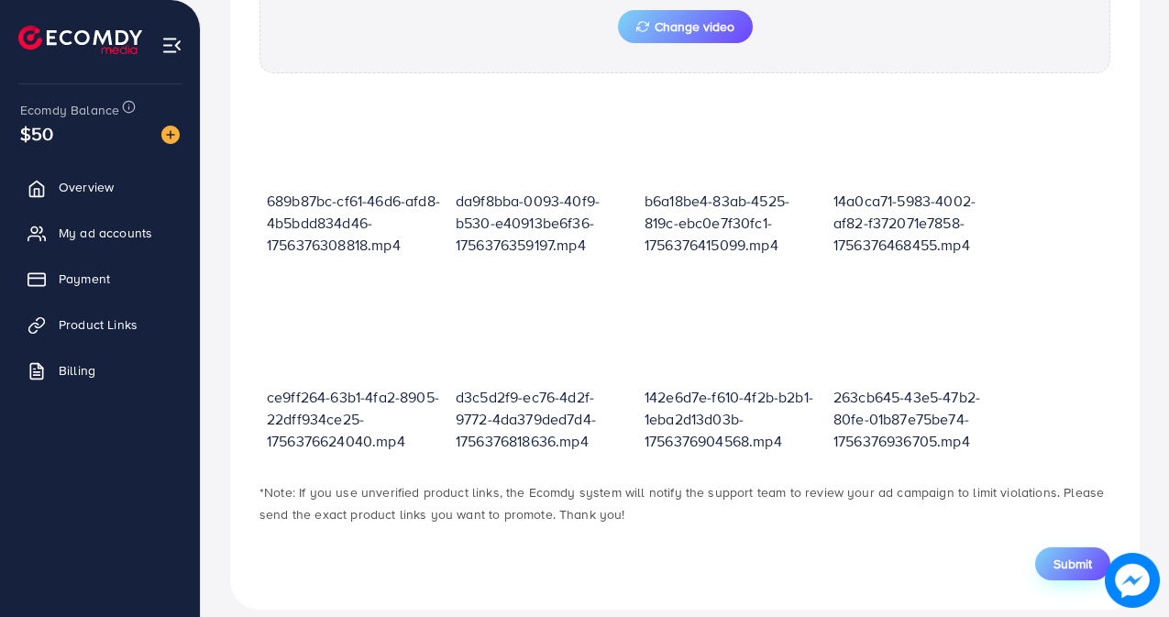
click at [1075, 558] on span "Submit" at bounding box center [1072, 564] width 39 height 18
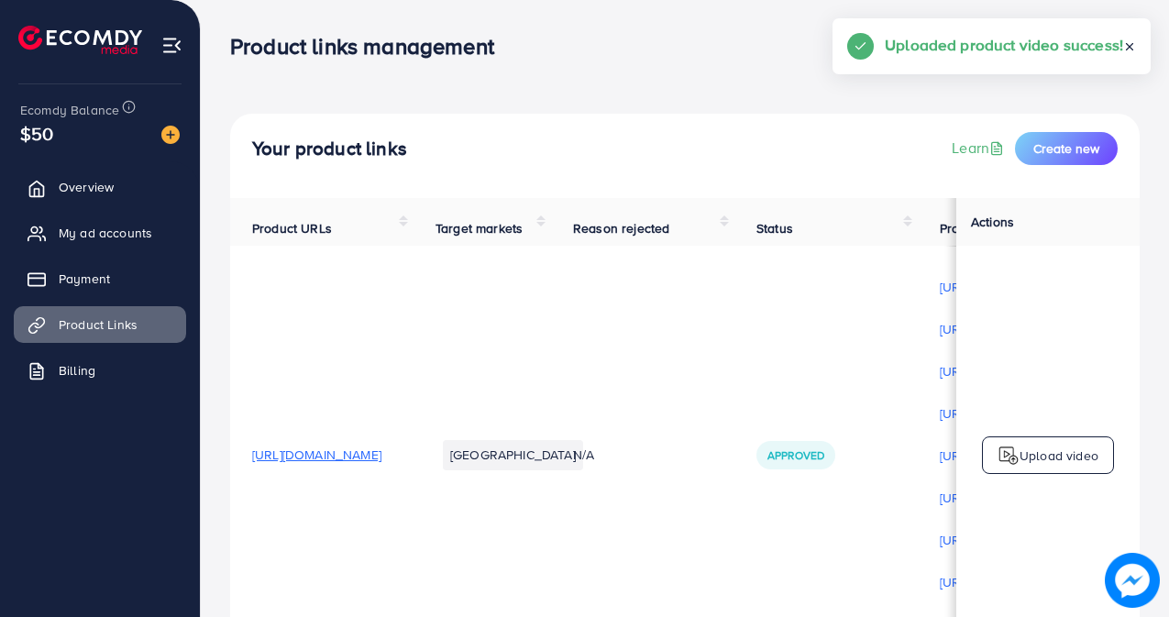
click at [1038, 451] on p "Upload video" at bounding box center [1058, 456] width 79 height 22
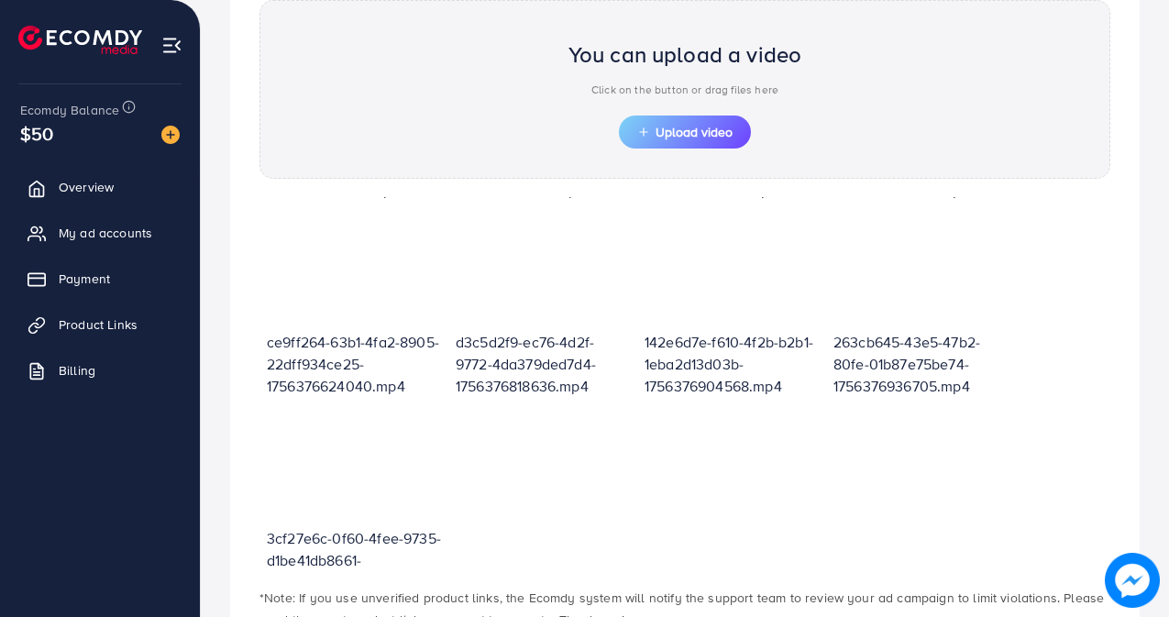
scroll to position [172, 0]
click at [668, 133] on span "Upload video" at bounding box center [684, 132] width 95 height 13
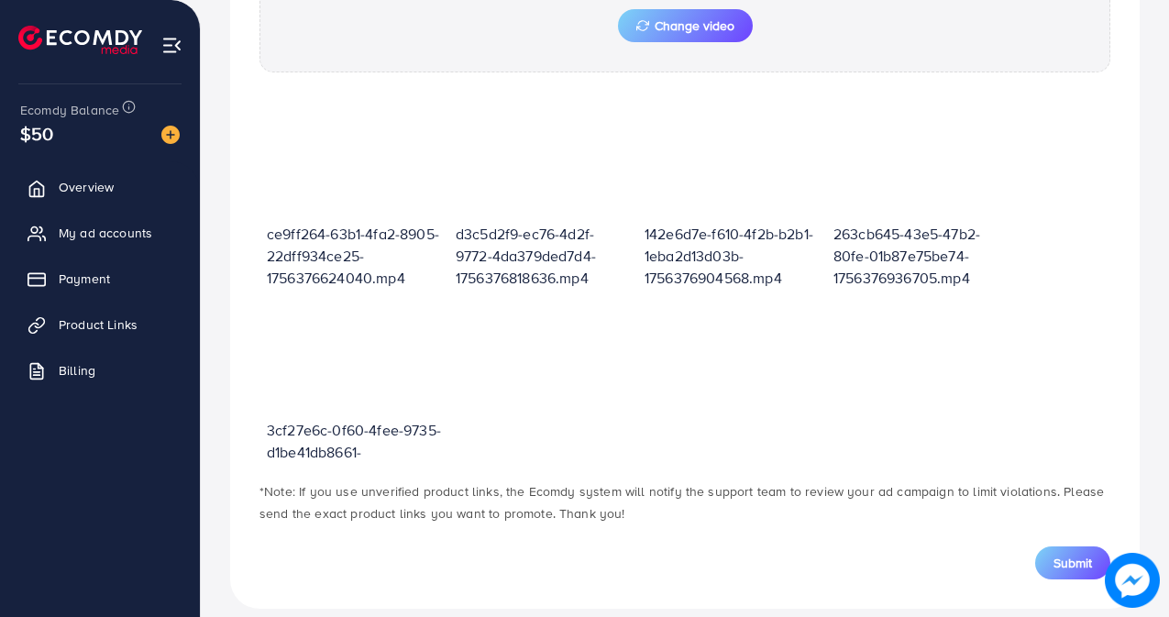
scroll to position [820, 0]
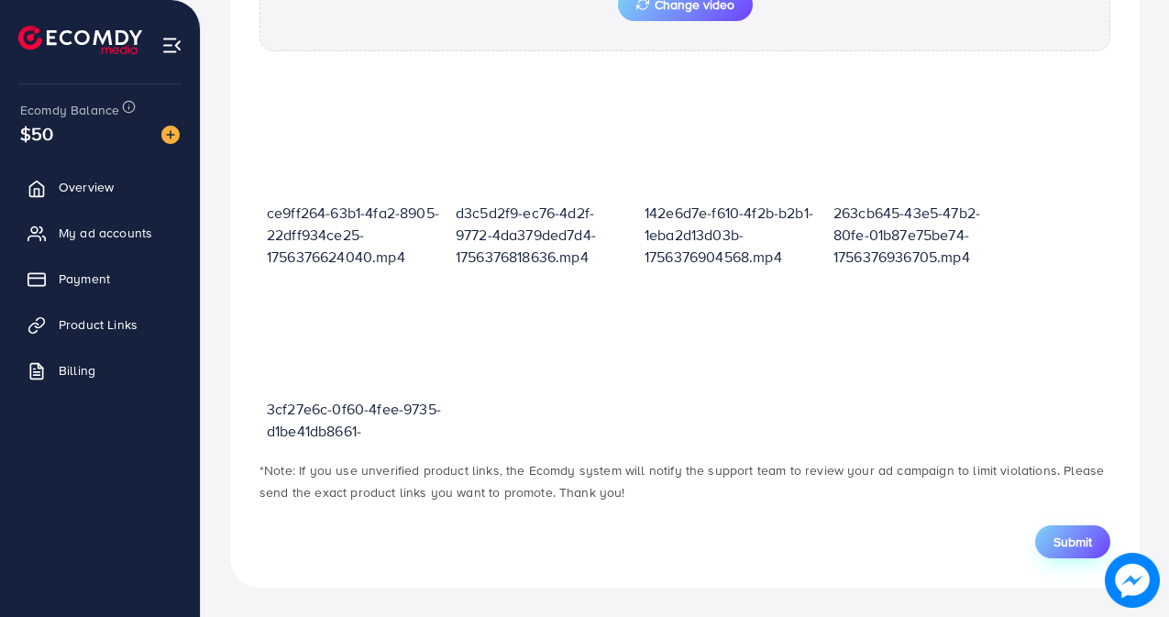
click at [1064, 544] on span "Submit" at bounding box center [1072, 542] width 39 height 18
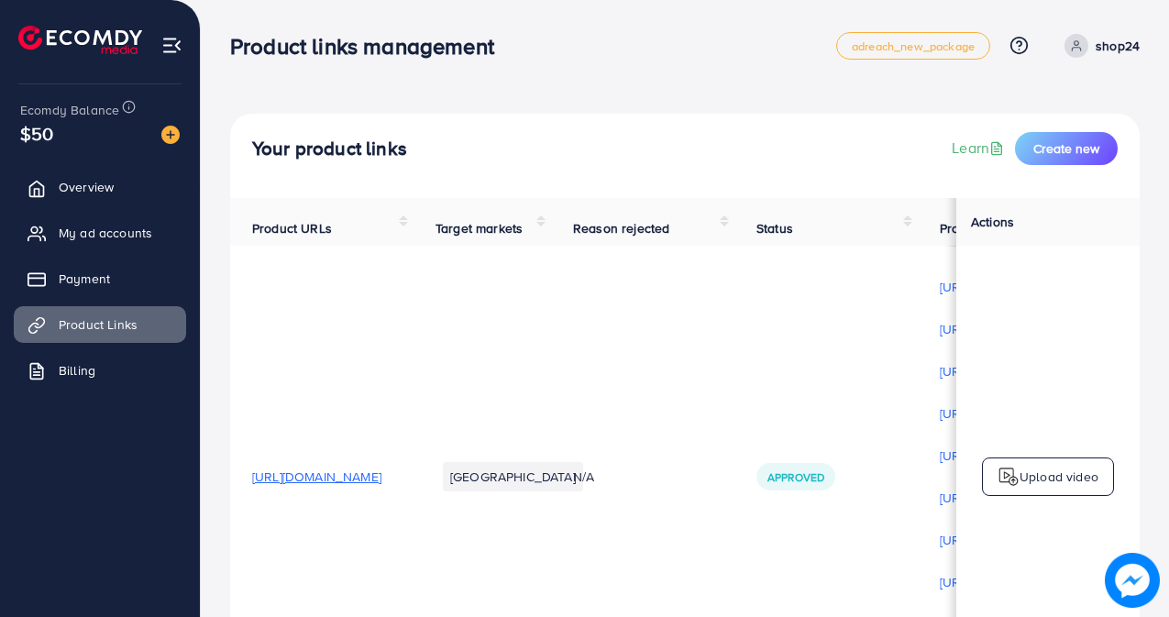
click at [1013, 478] on img at bounding box center [1008, 477] width 22 height 22
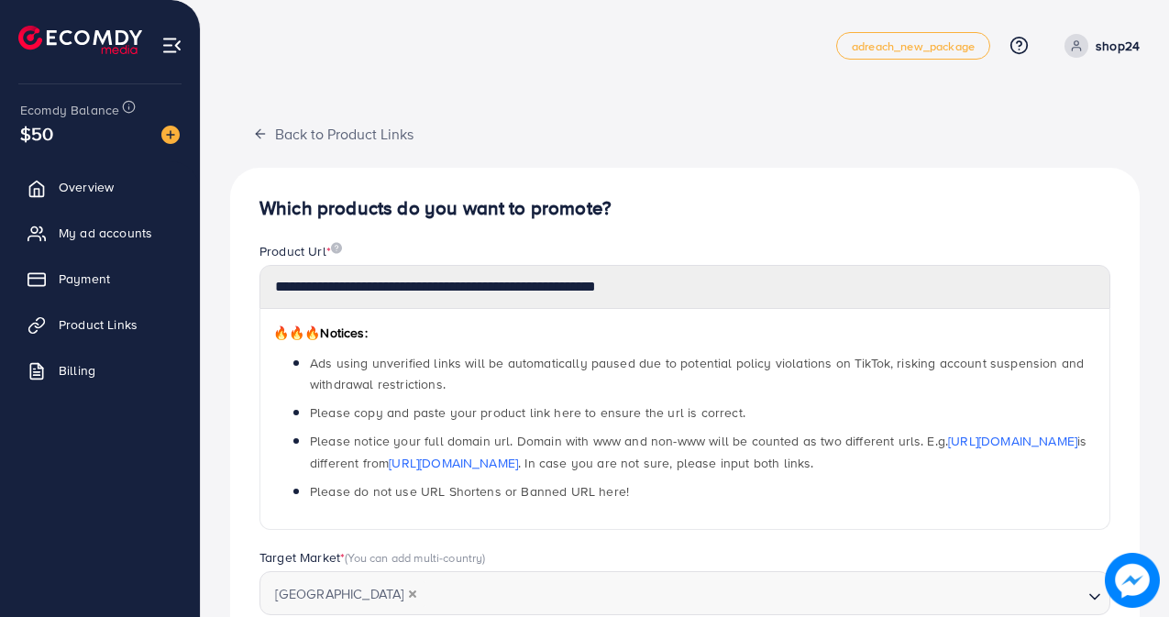
scroll to position [658, 0]
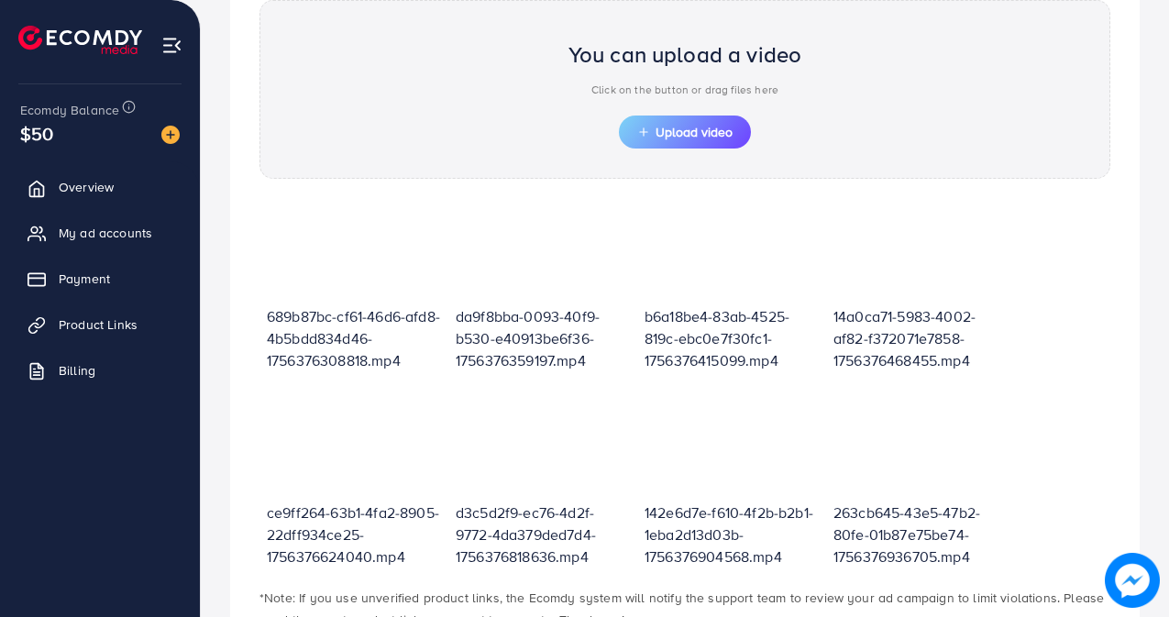
drag, startPoint x: 1111, startPoint y: 352, endPoint x: 1111, endPoint y: 413, distance: 60.5
click at [1111, 413] on div "689b87bc-cf61-46d6-afd8-4b5bdd834d46-1756376308818.mp4 da9f8bba-0093-40f9-b530-…" at bounding box center [685, 382] width 880 height 371
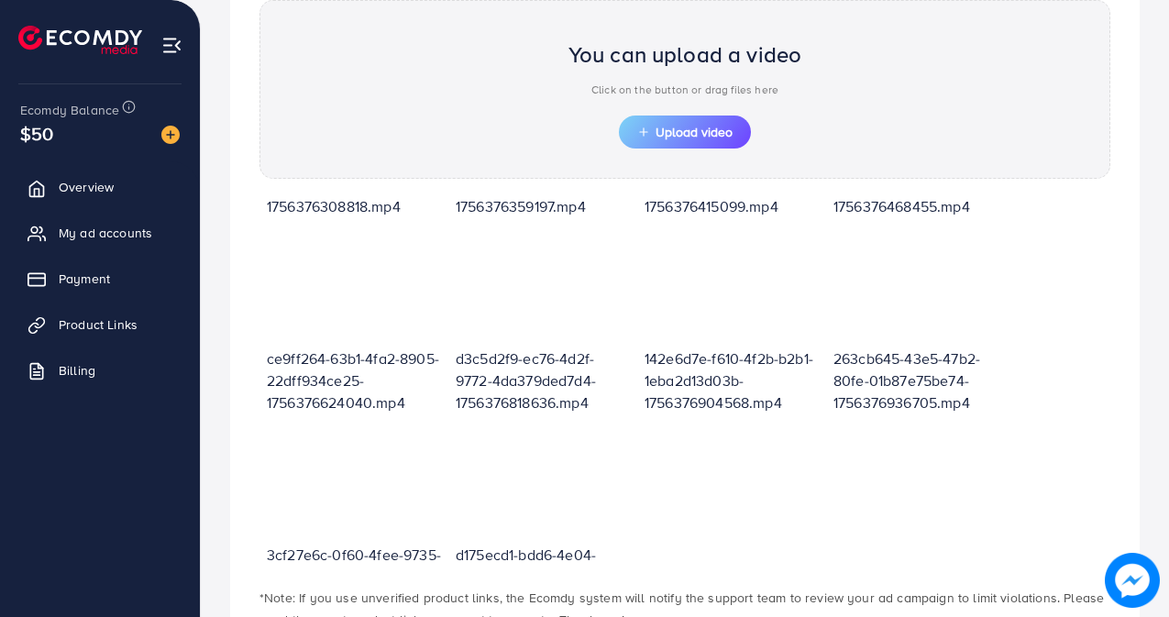
scroll to position [161, 0]
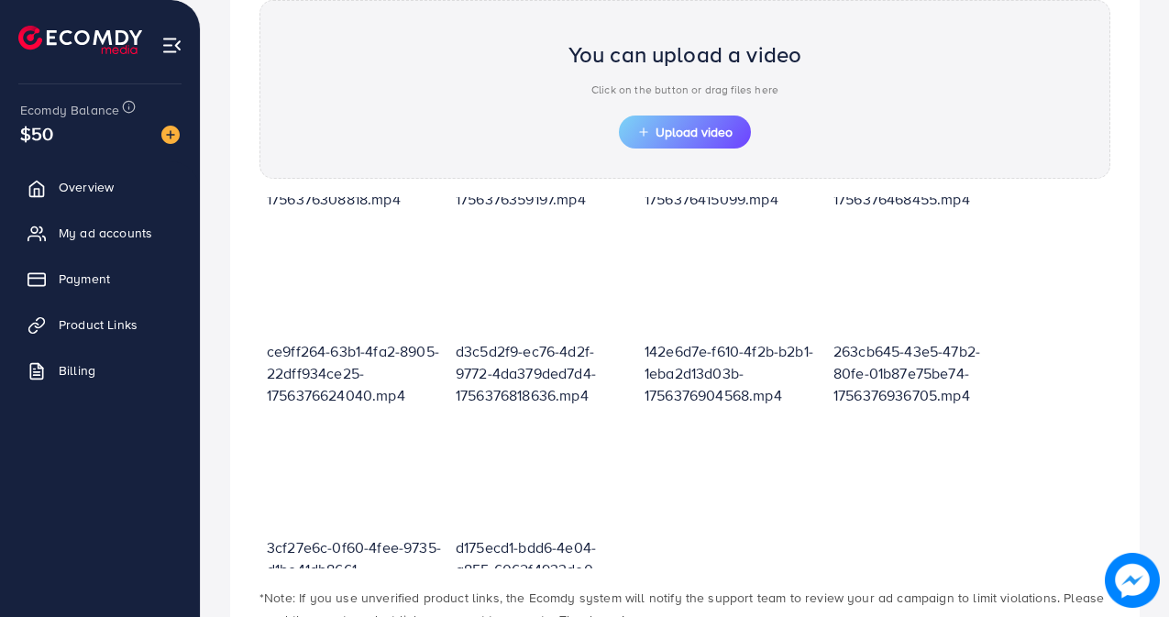
click at [1018, 509] on div "689b87bc-cf61-46d6-afd8-4b5bdd834d46-1756376308818.mp4 da9f8bba-0093-40f9-b530-…" at bounding box center [684, 330] width 851 height 589
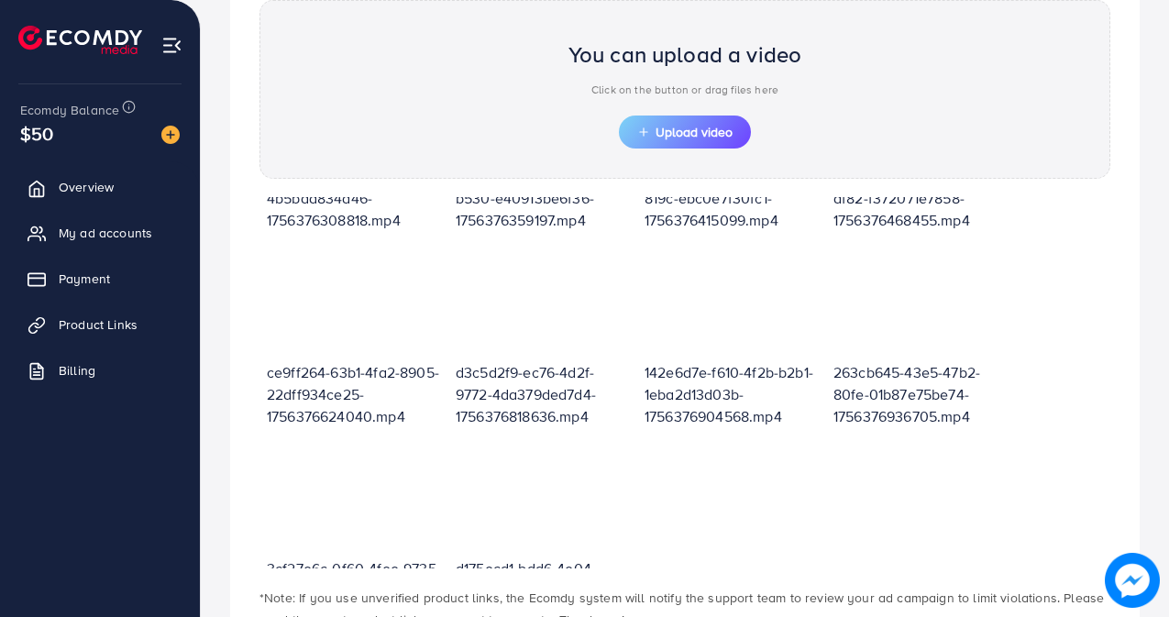
scroll to position [0, 0]
